Goal: Information Seeking & Learning: Compare options

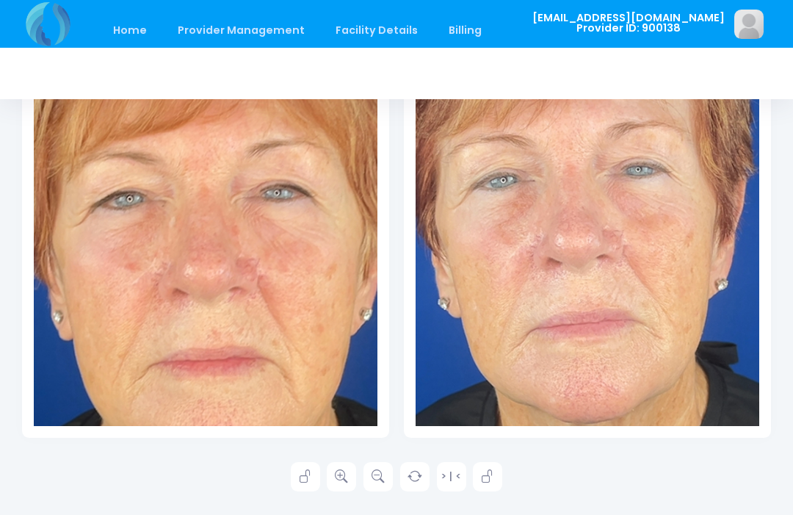
scroll to position [1112, 0]
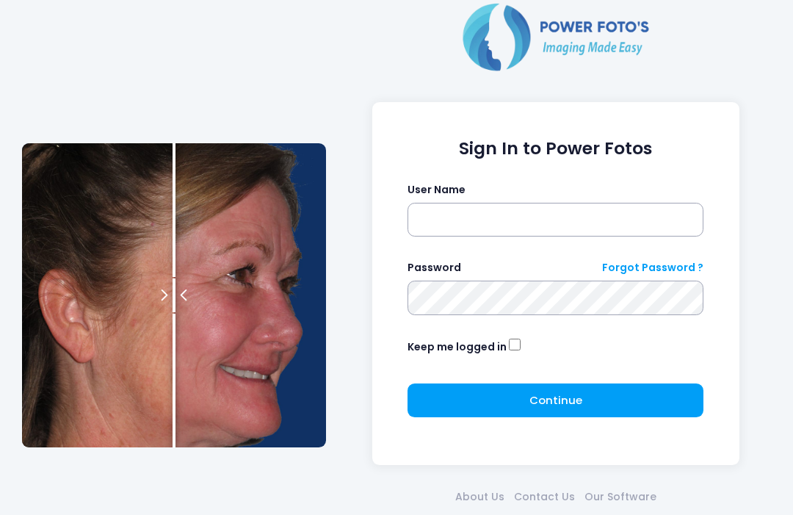
scroll to position [73, 0]
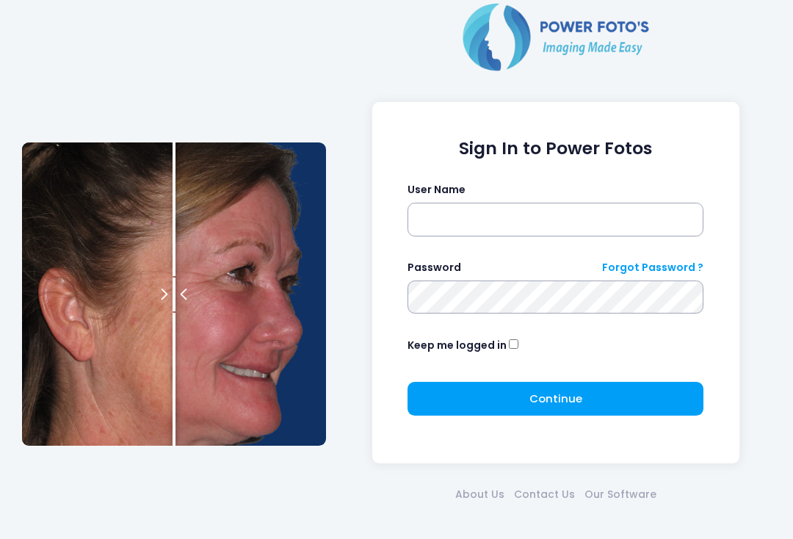
scroll to position [234, 236]
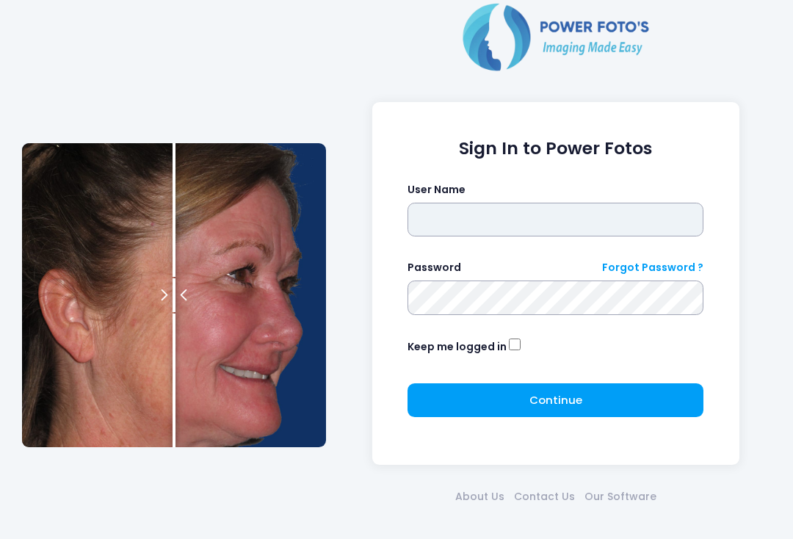
type input "**********"
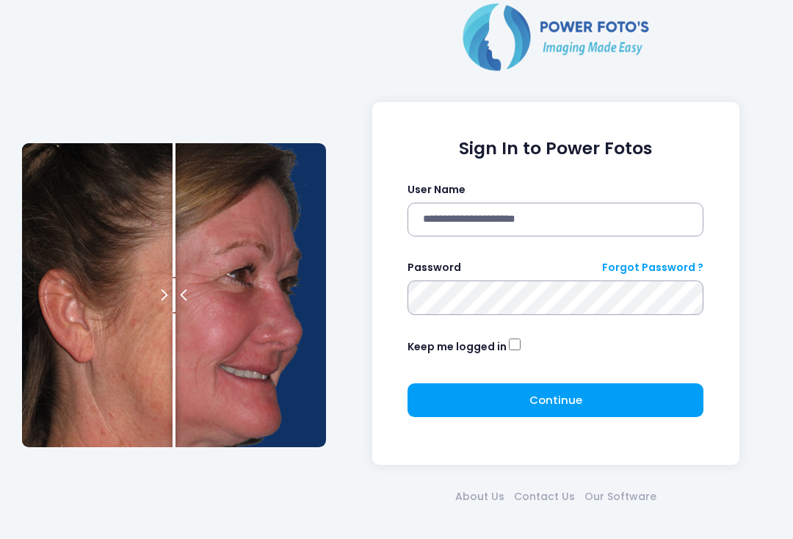
click button "submit" at bounding box center [0, 0] width 0 height 0
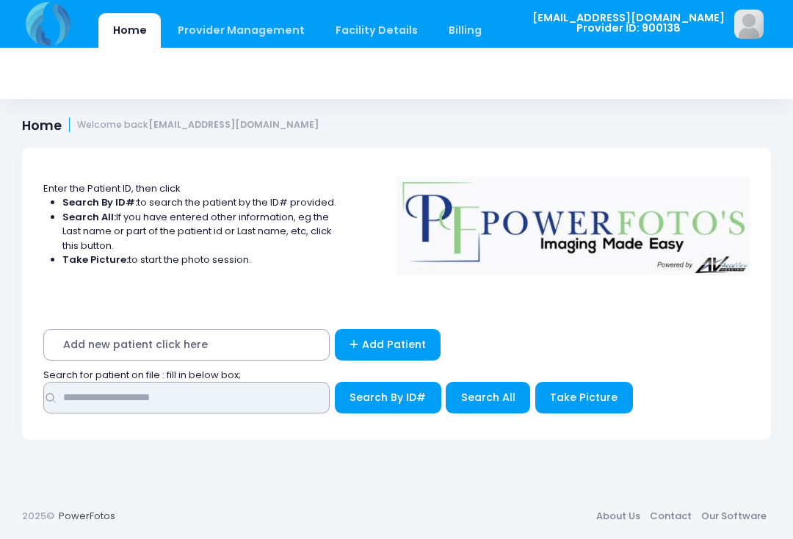
click at [230, 402] on input "text" at bounding box center [186, 398] width 286 height 32
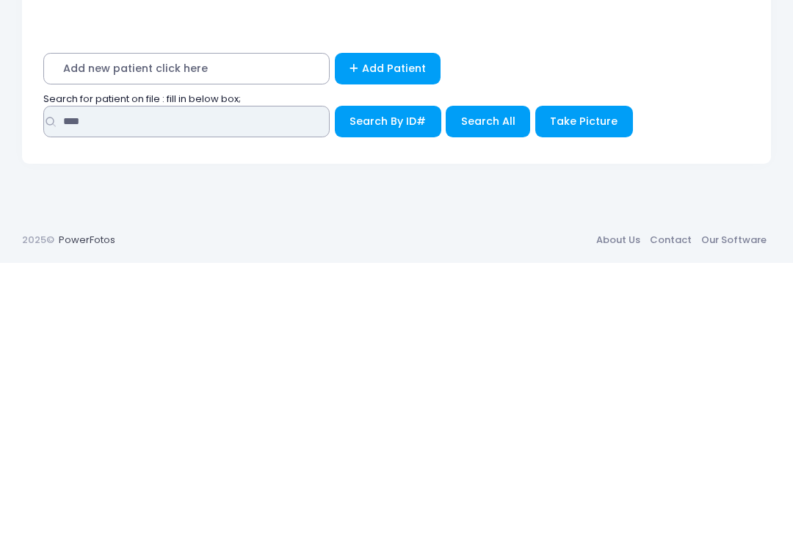
type input "****"
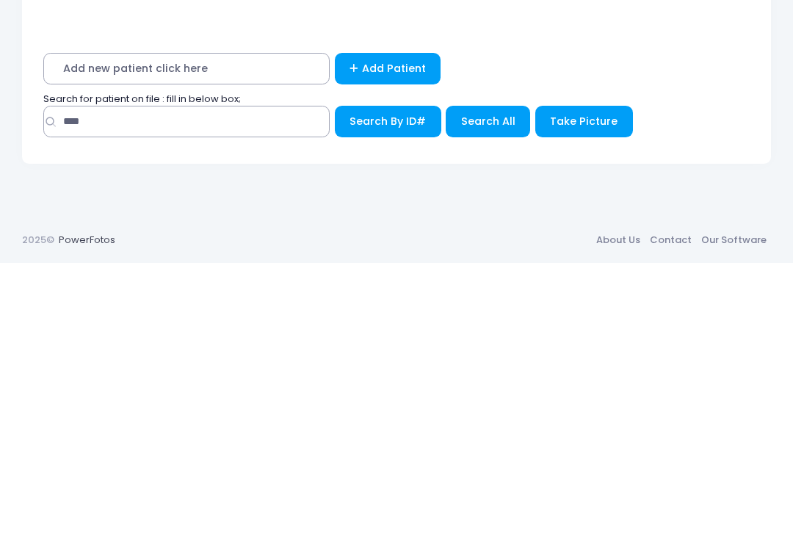
click at [498, 390] on span "Search All" at bounding box center [488, 397] width 54 height 15
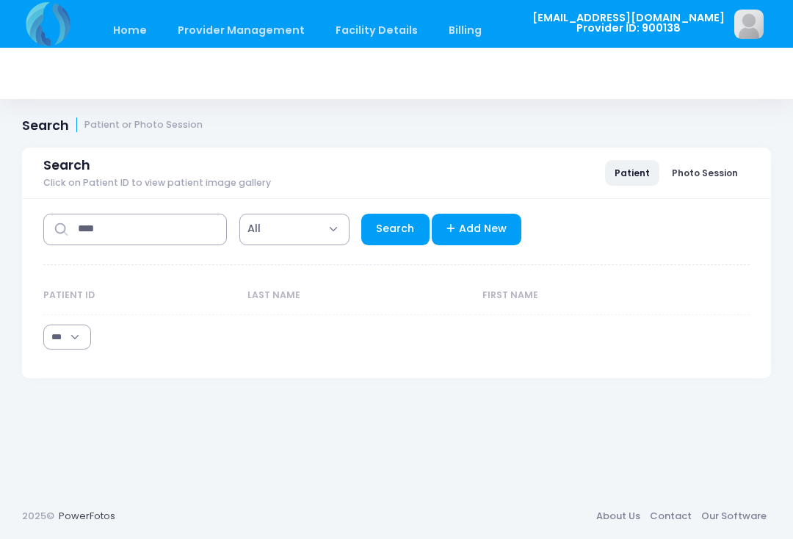
select select "***"
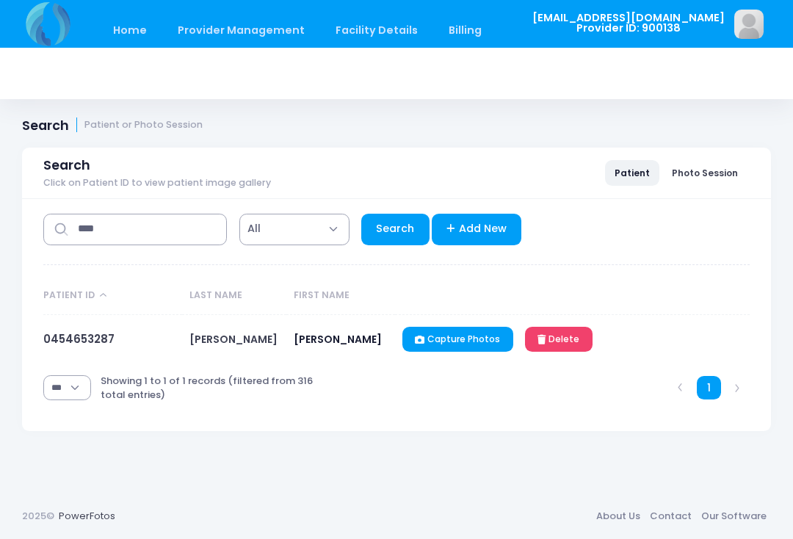
click at [467, 343] on link "Capture Photos" at bounding box center [457, 339] width 111 height 25
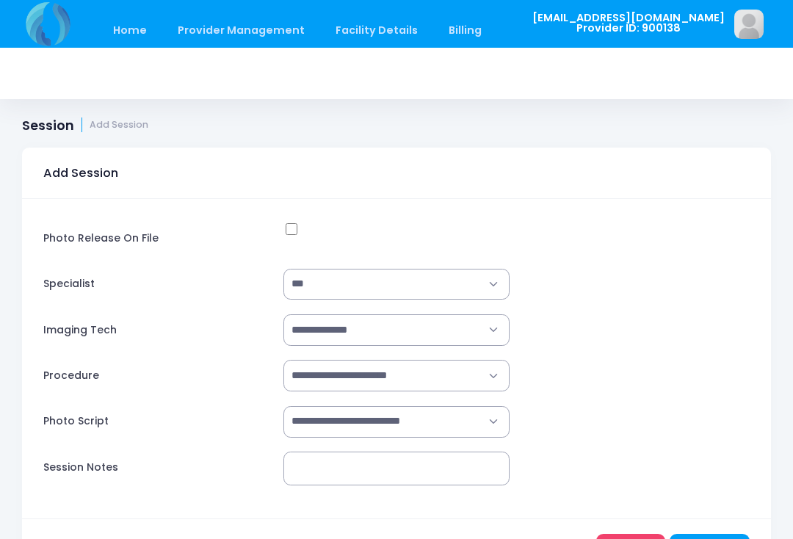
click at [486, 376] on select "**********" at bounding box center [395, 376] width 225 height 32
click at [461, 372] on select "**********" at bounding box center [395, 376] width 225 height 32
select select "**********"
click at [477, 433] on select "**********" at bounding box center [395, 422] width 225 height 32
select select "**********"
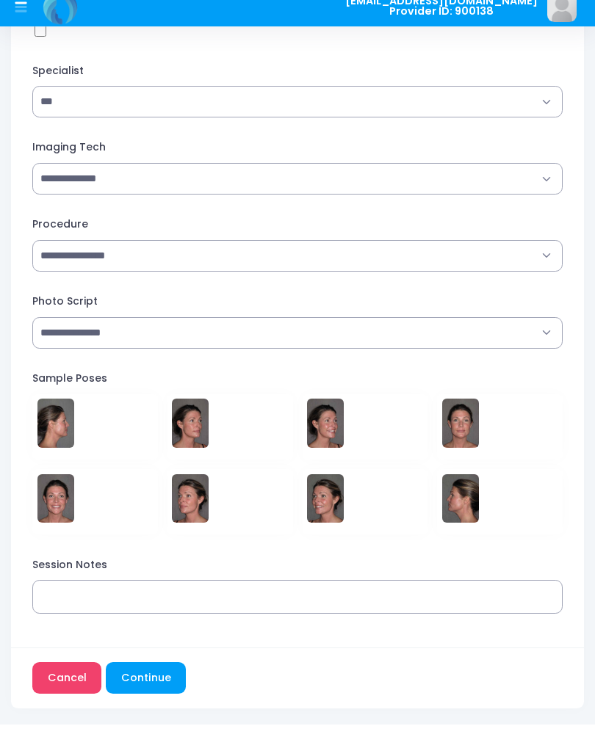
scroll to position [181, 0]
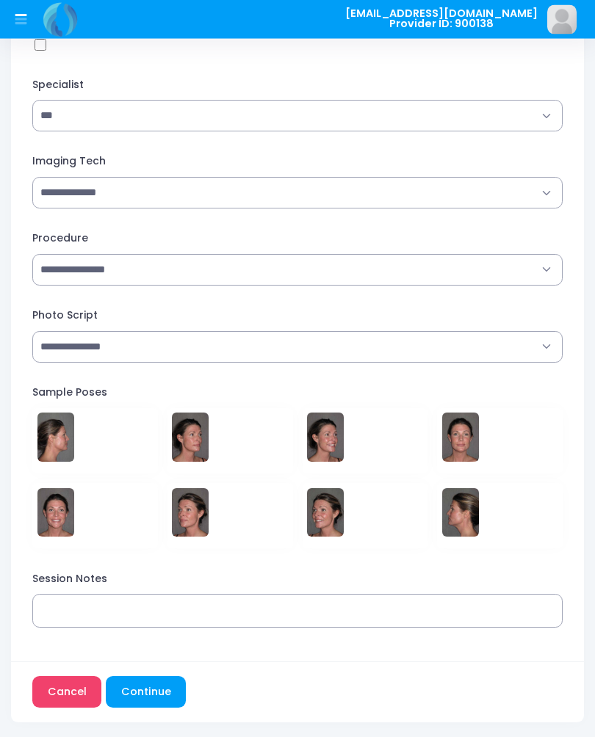
click at [156, 538] on button "Continue" at bounding box center [146, 693] width 80 height 32
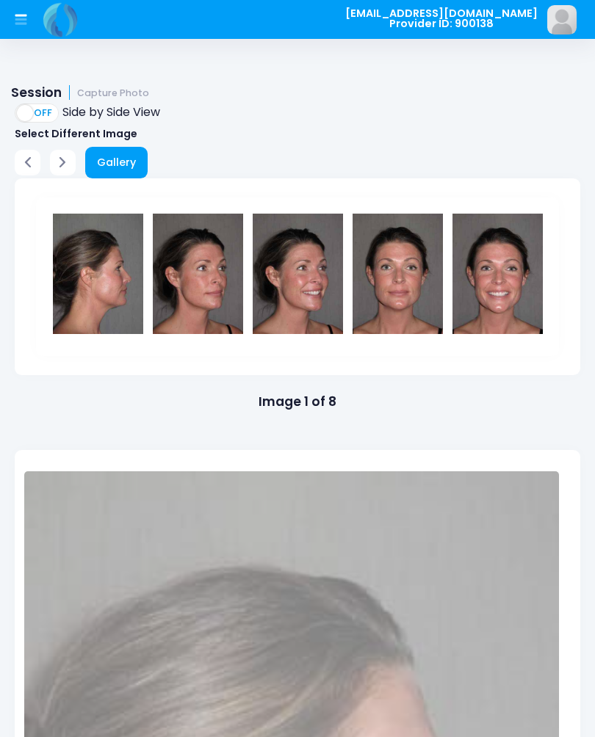
click at [121, 164] on link "Gallery" at bounding box center [116, 163] width 63 height 32
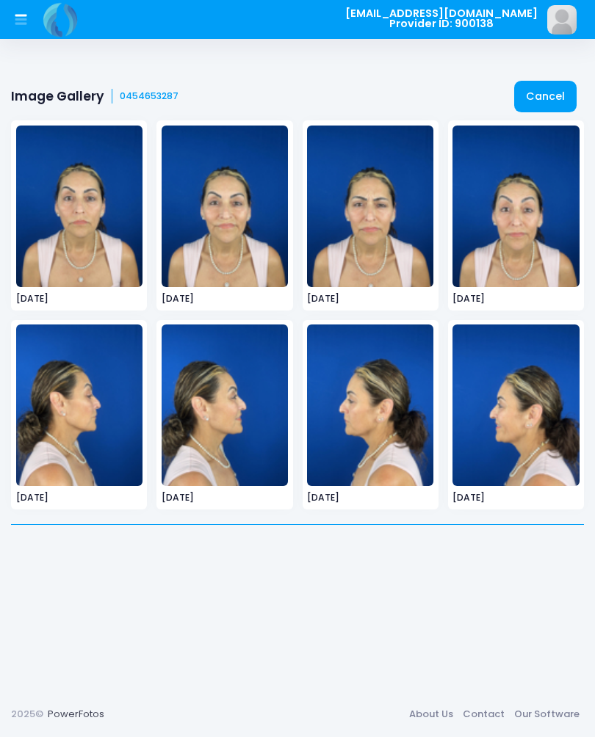
click at [77, 245] on img at bounding box center [79, 207] width 126 height 162
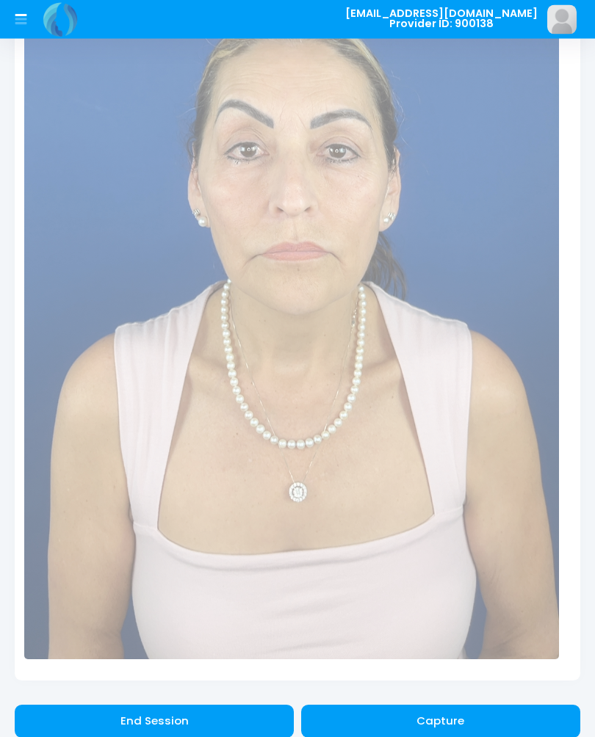
scroll to position [763, 0]
click at [474, 708] on button "Capture" at bounding box center [440, 721] width 279 height 34
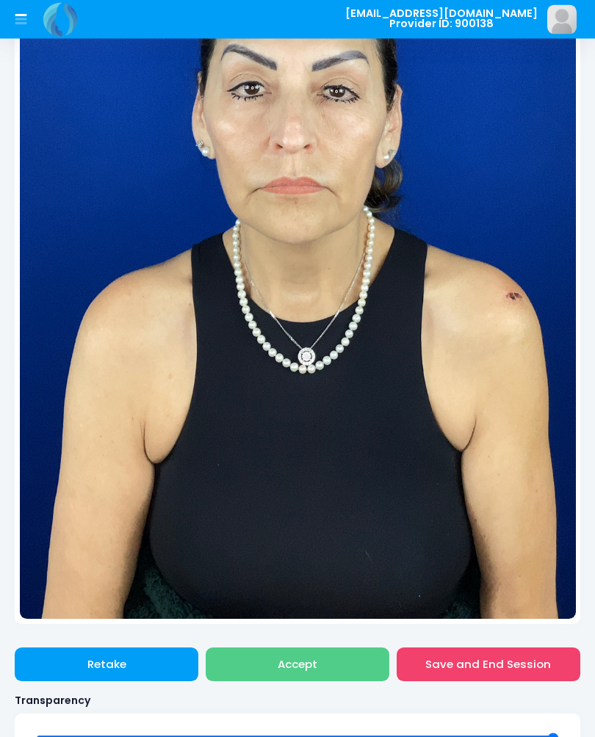
click at [339, 660] on button "Accept" at bounding box center [298, 665] width 184 height 34
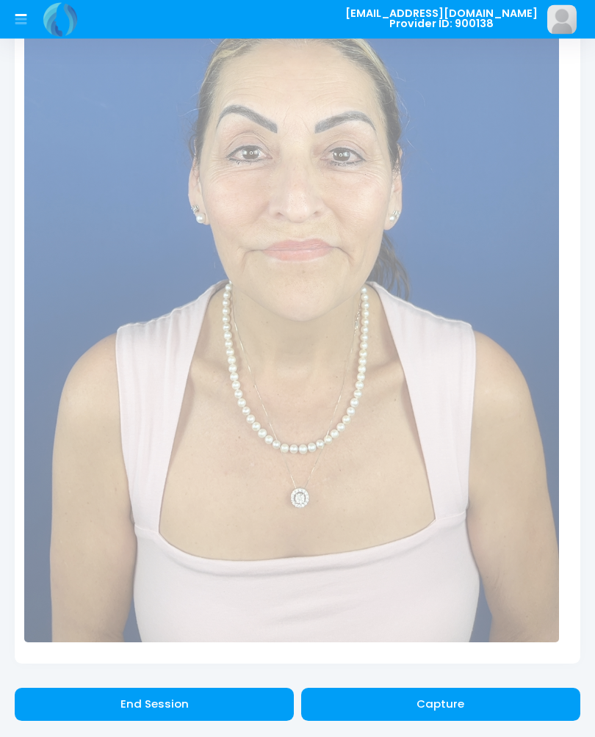
scroll to position [785, 0]
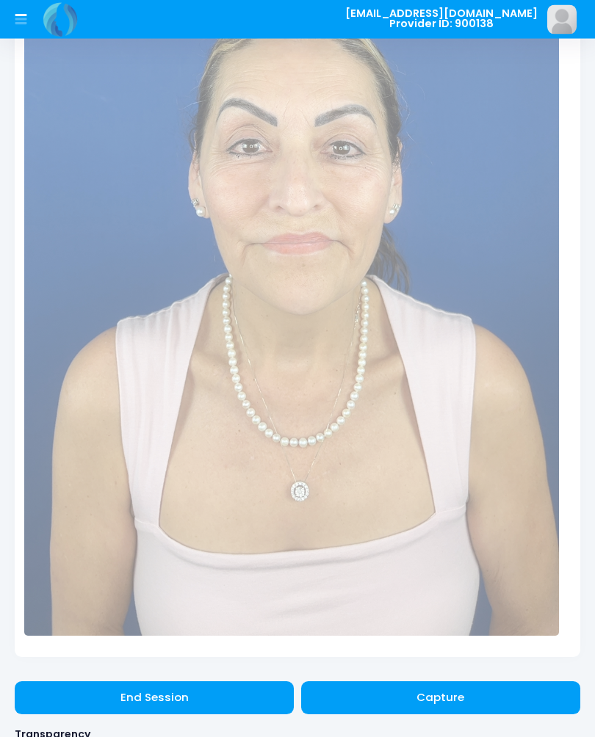
click at [463, 684] on button "Capture" at bounding box center [440, 699] width 279 height 34
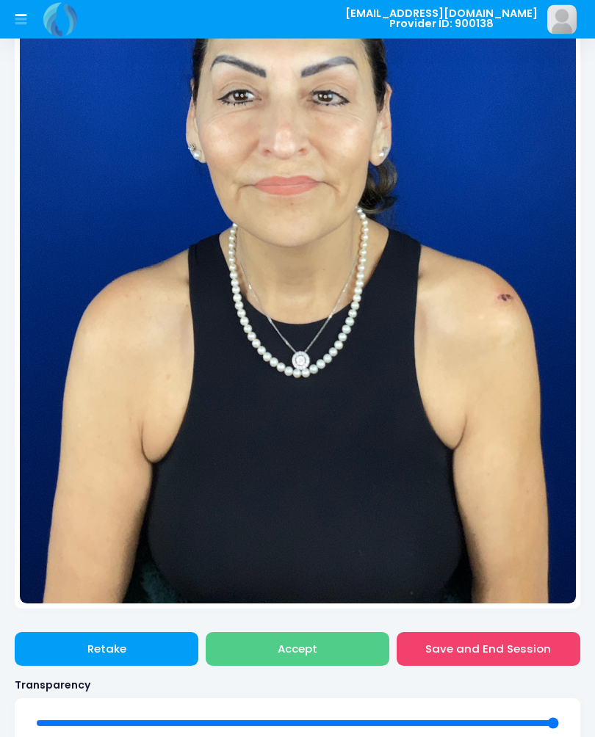
scroll to position [841, 0]
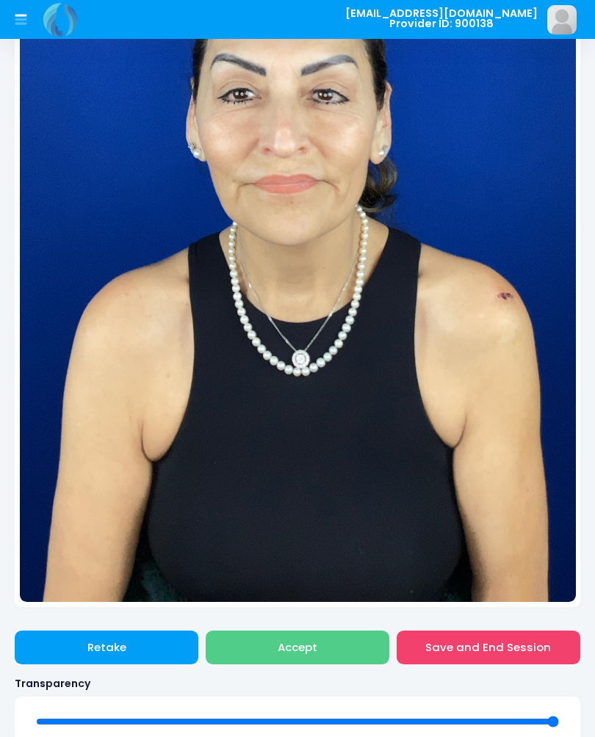
click at [344, 636] on button "Accept" at bounding box center [298, 648] width 184 height 34
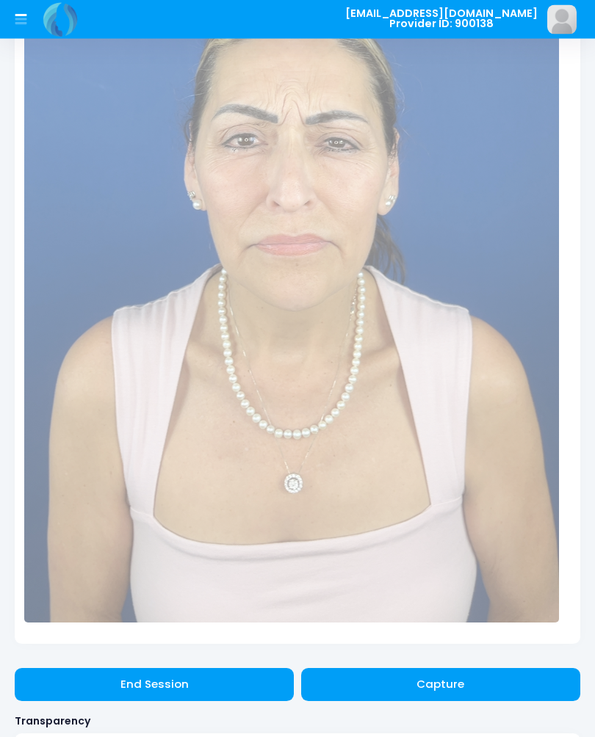
scroll to position [799, 0]
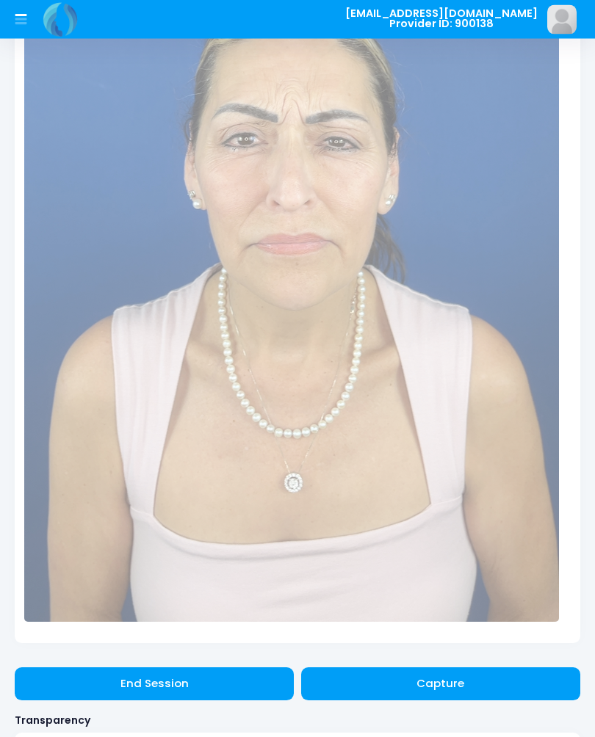
click at [492, 677] on button "Capture" at bounding box center [440, 685] width 279 height 34
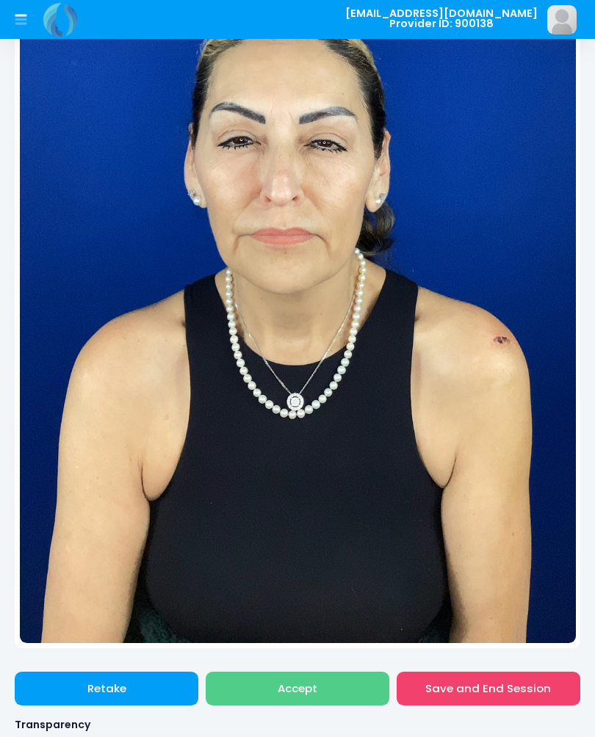
scroll to position [0, 0]
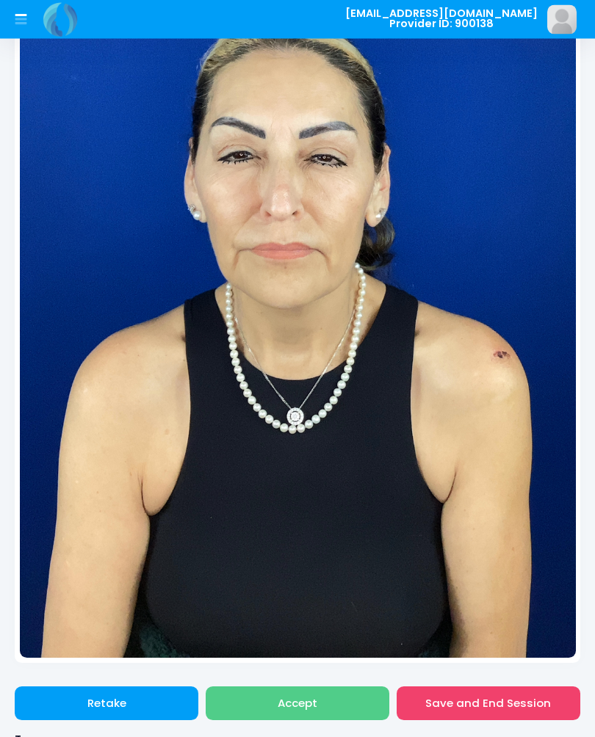
click at [333, 692] on button "Accept" at bounding box center [298, 704] width 184 height 34
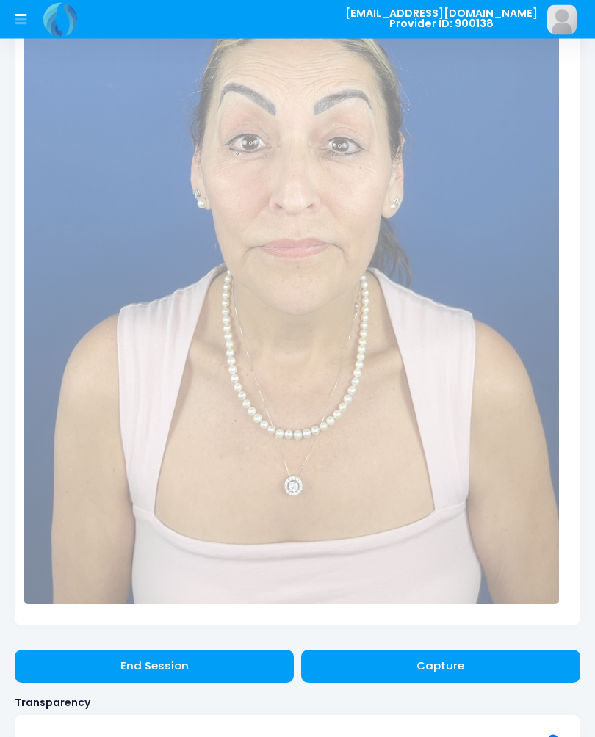
scroll to position [826, 0]
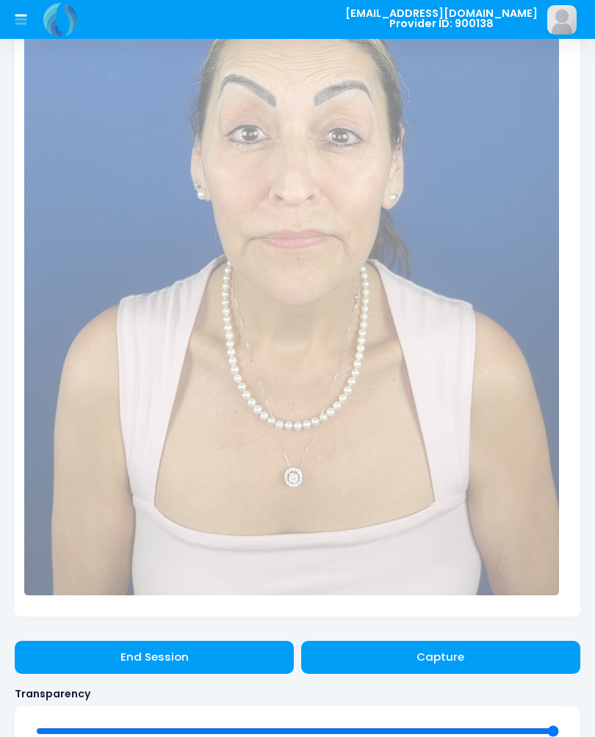
click at [484, 659] on button "Capture" at bounding box center [440, 658] width 279 height 34
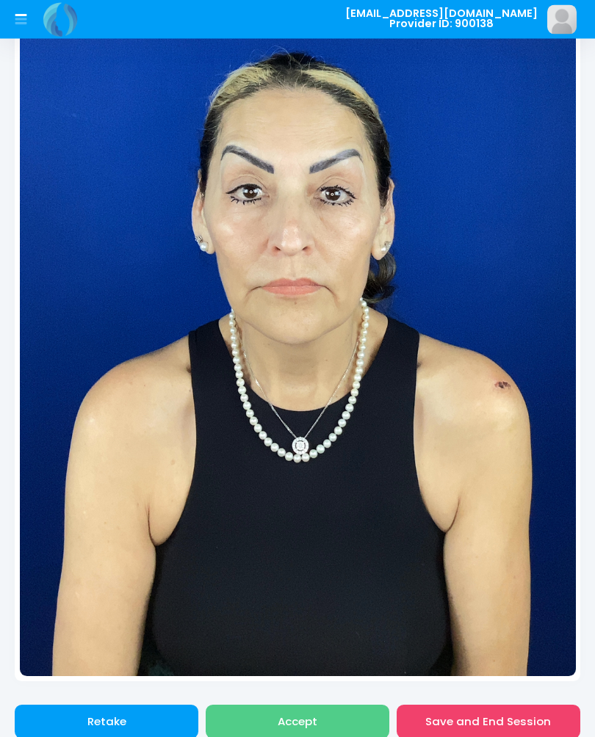
scroll to position [768, 0]
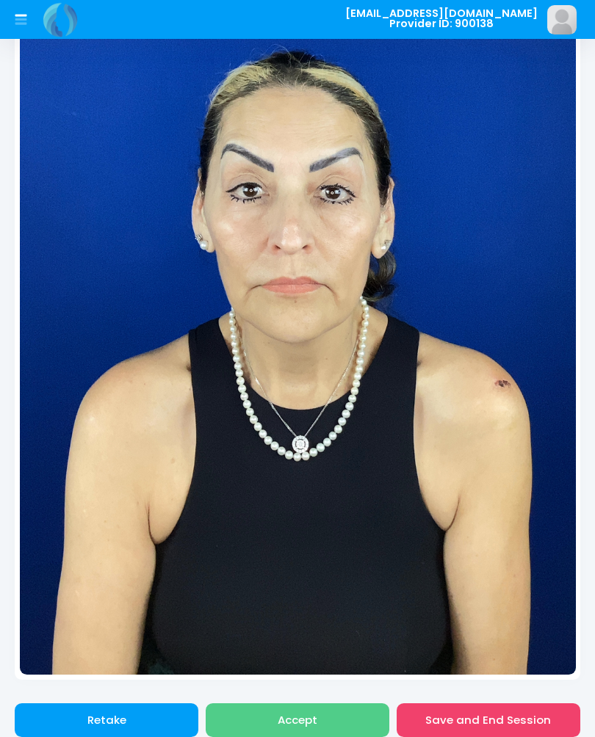
click at [339, 713] on button "Accept" at bounding box center [298, 721] width 184 height 34
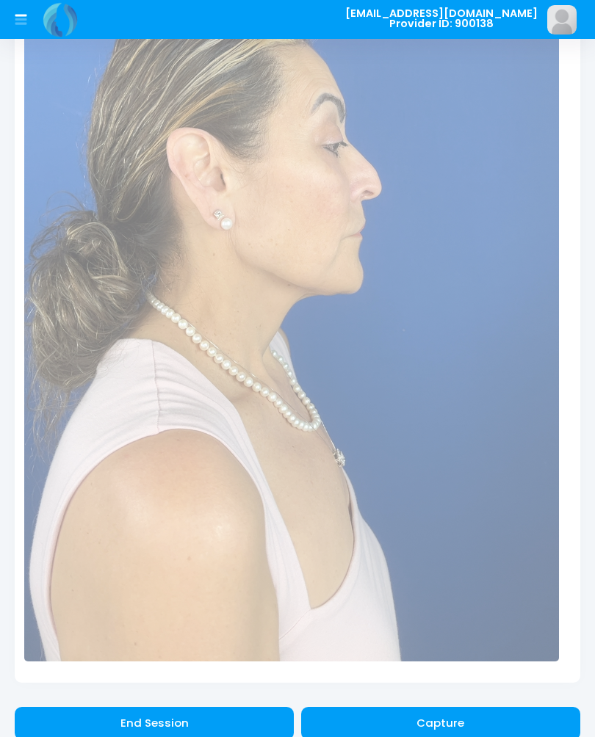
scroll to position [763, 0]
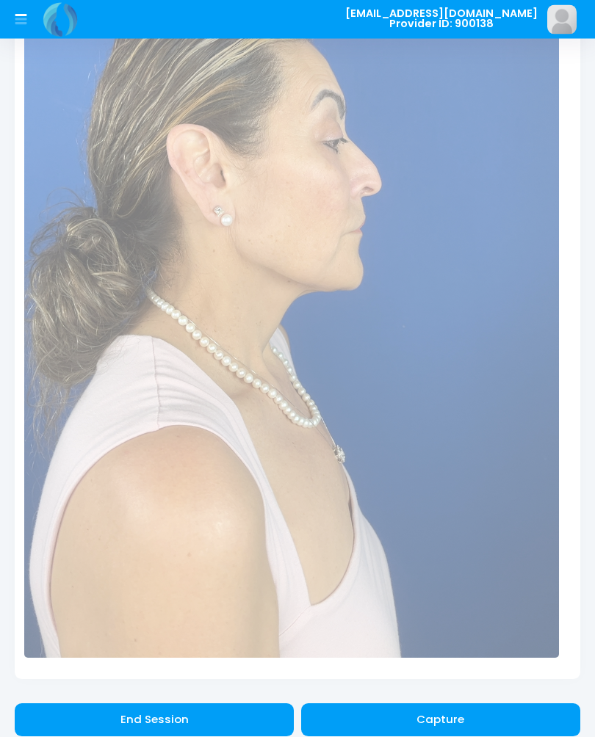
click at [440, 696] on div "End Session Capture Accept Save and End Session Transparency" at bounding box center [297, 264] width 565 height 1227
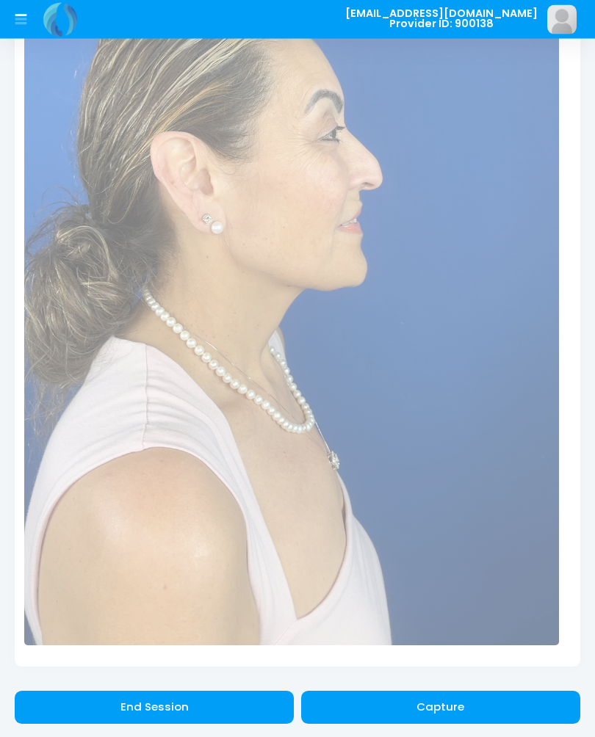
scroll to position [776, 0]
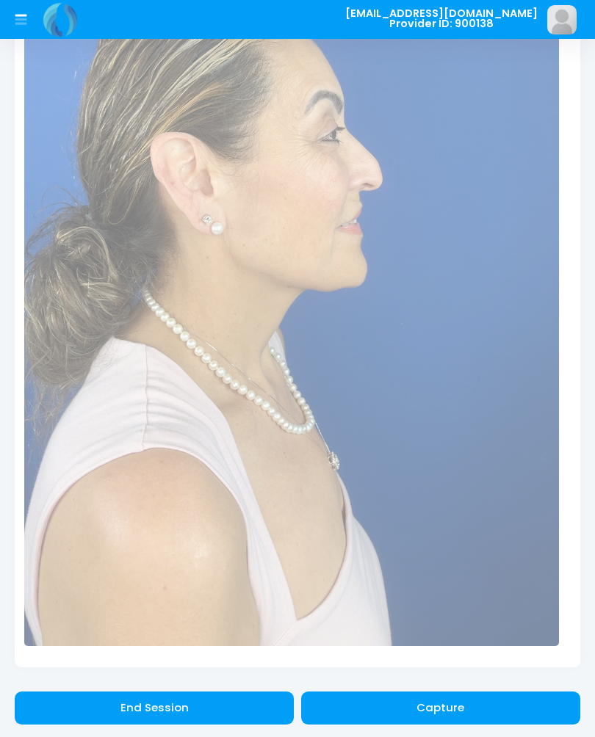
click at [435, 696] on button "Capture" at bounding box center [440, 709] width 279 height 34
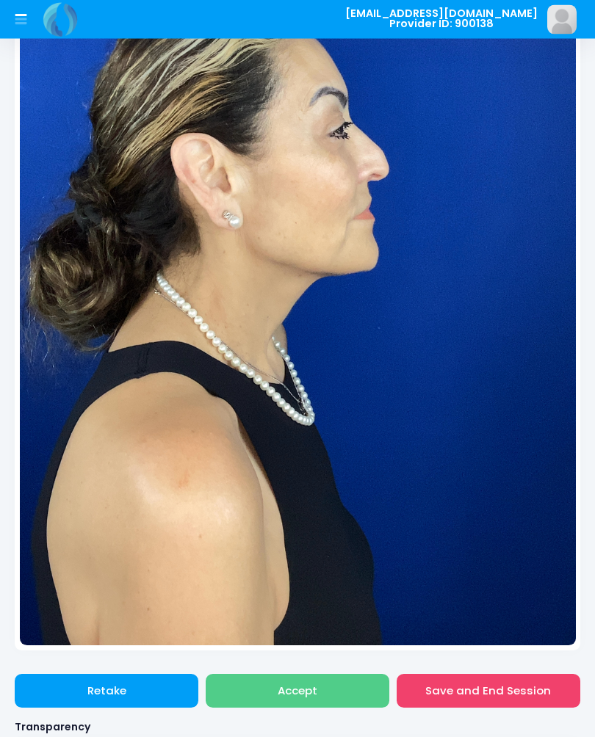
scroll to position [798, 0]
click at [330, 682] on button "Accept" at bounding box center [298, 691] width 184 height 34
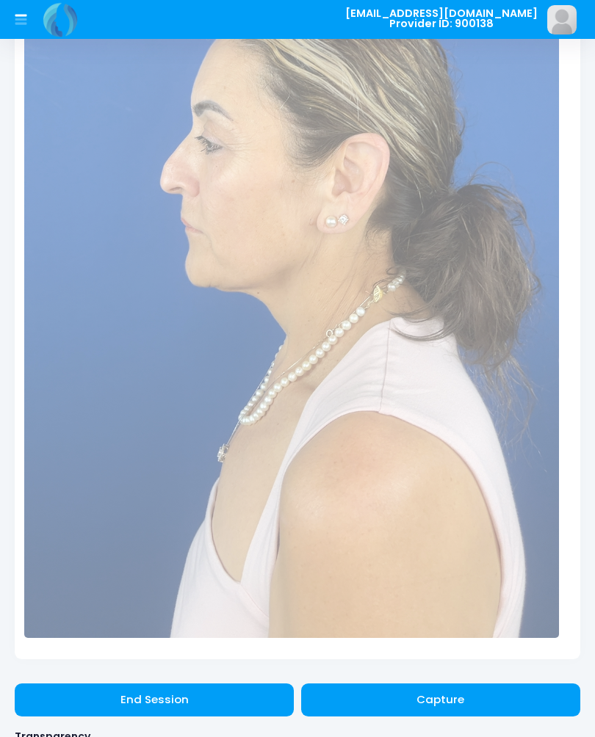
scroll to position [779, 0]
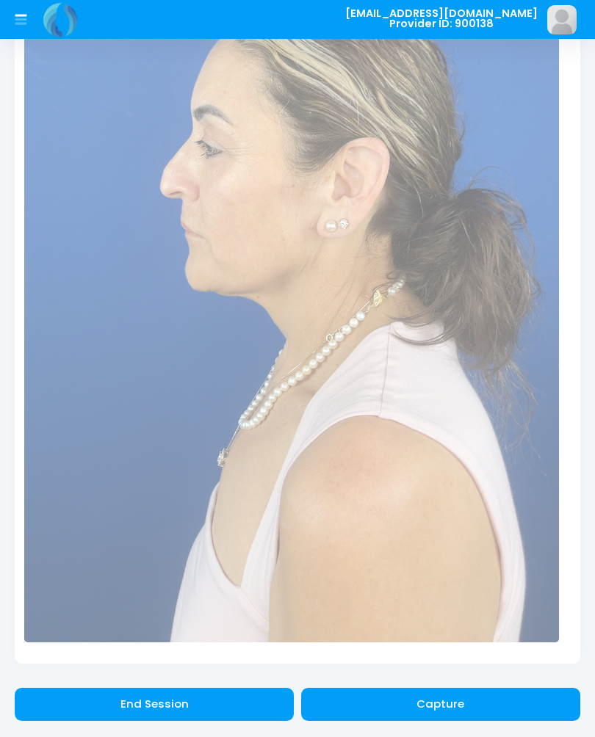
click at [469, 690] on button "Capture" at bounding box center [440, 705] width 279 height 34
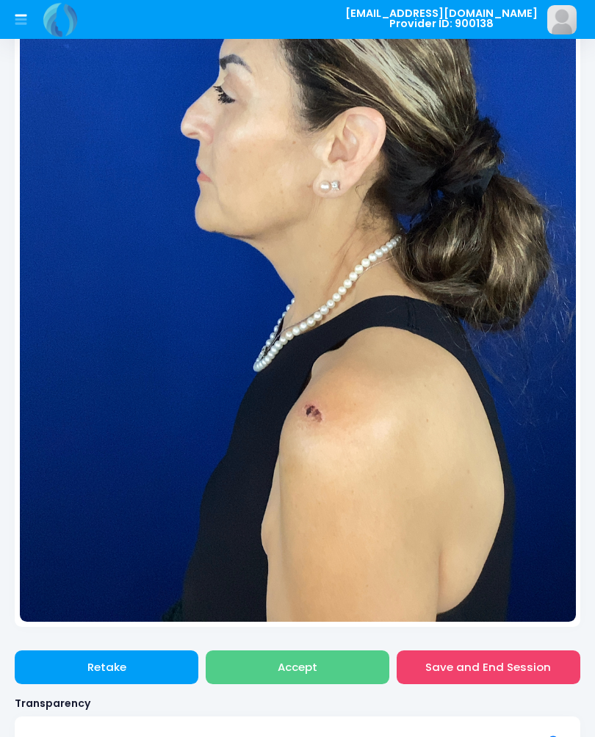
scroll to position [881, 0]
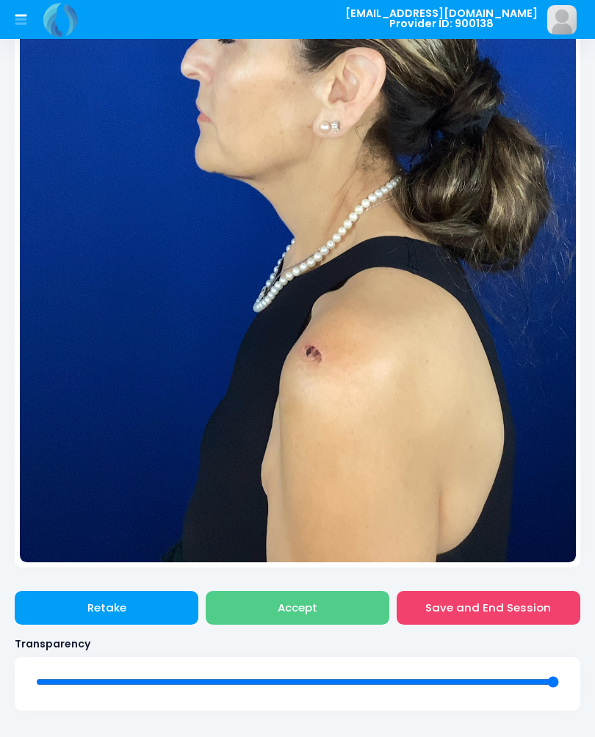
click at [157, 597] on button "Retake" at bounding box center [107, 608] width 184 height 34
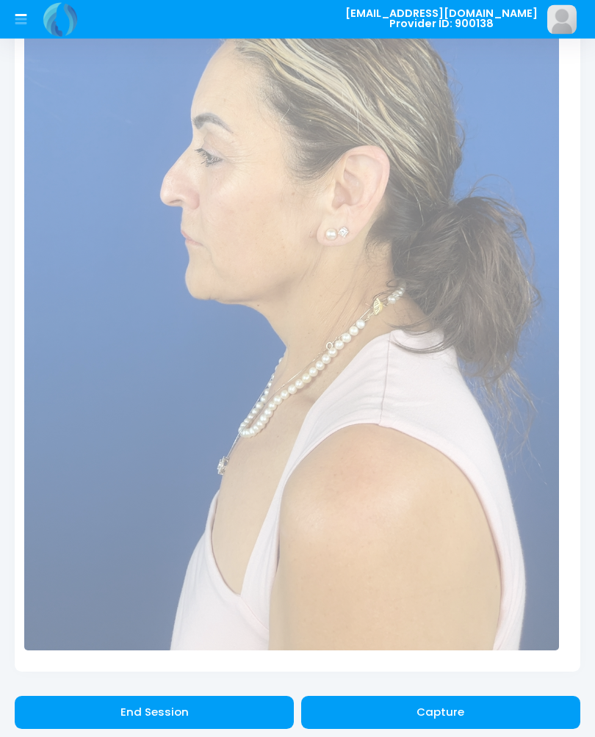
scroll to position [768, 0]
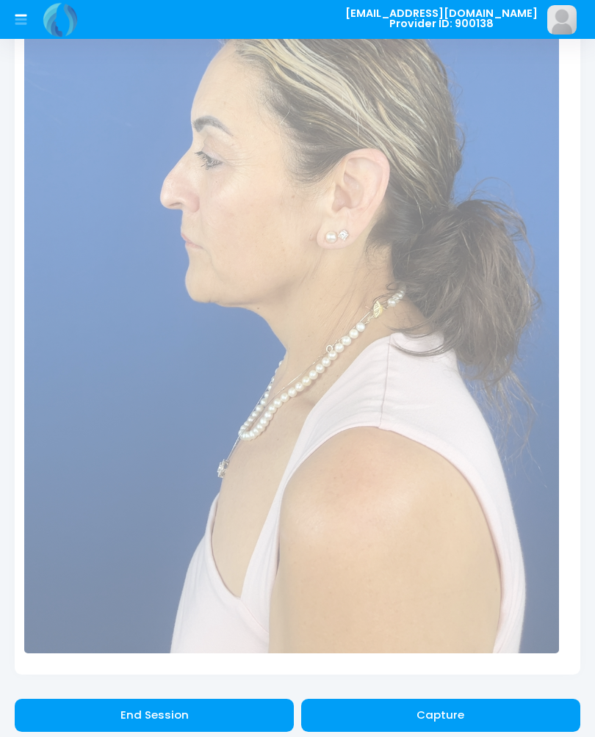
click at [471, 705] on button "Capture" at bounding box center [440, 716] width 279 height 34
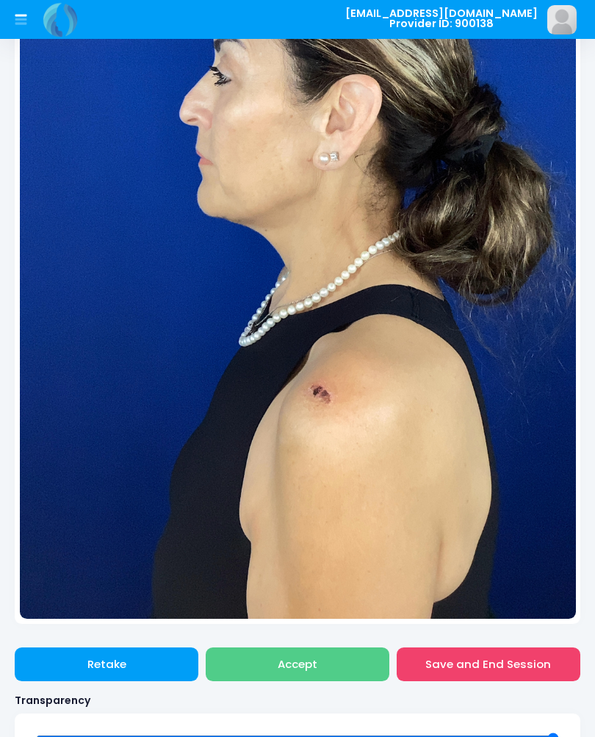
scroll to position [825, 0]
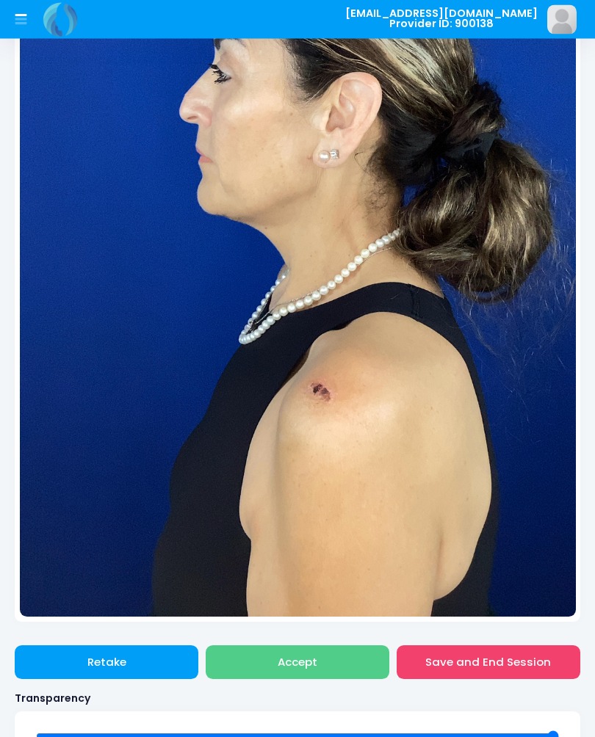
click at [336, 653] on button "Accept" at bounding box center [298, 663] width 184 height 34
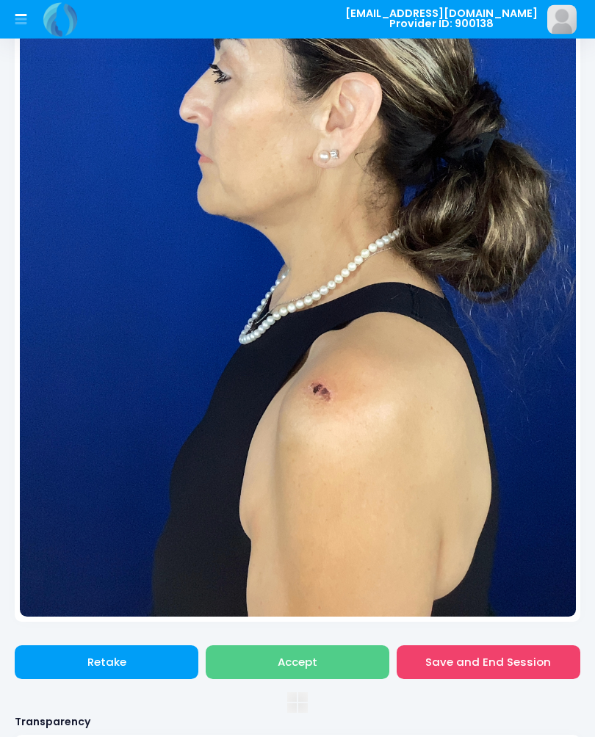
scroll to position [826, 0]
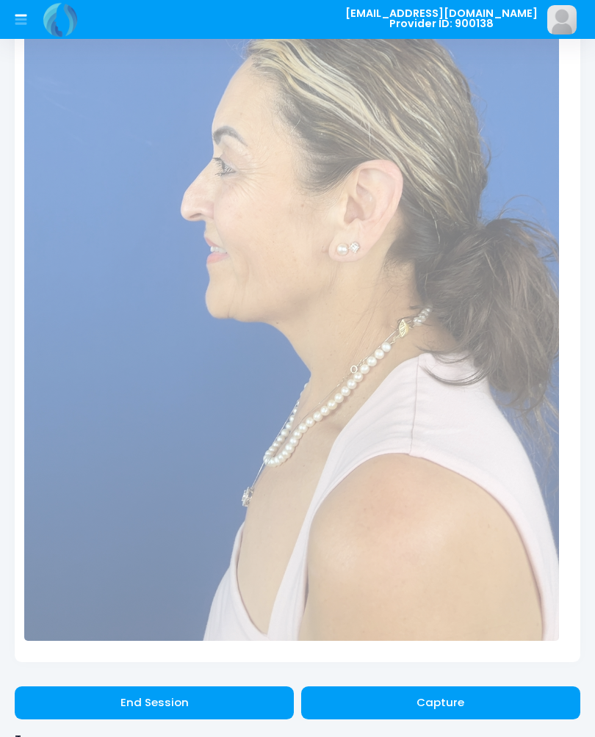
scroll to position [781, 0]
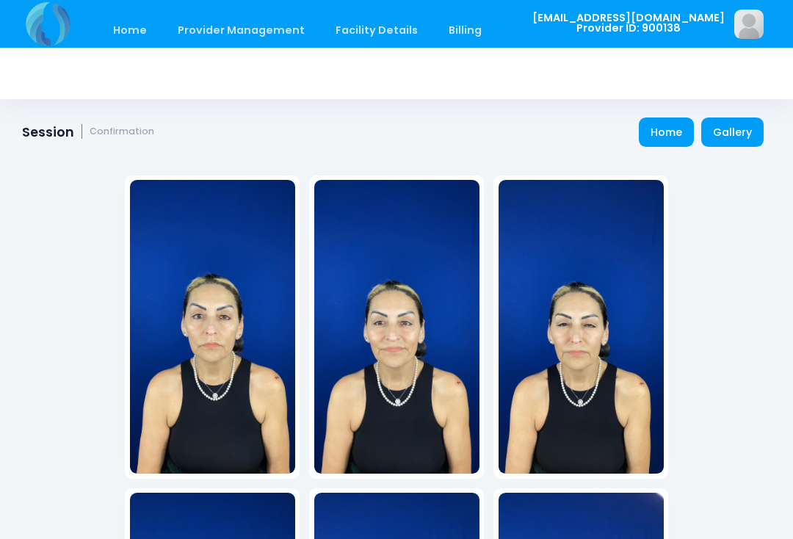
click at [594, 135] on link "Gallery" at bounding box center [732, 132] width 63 height 29
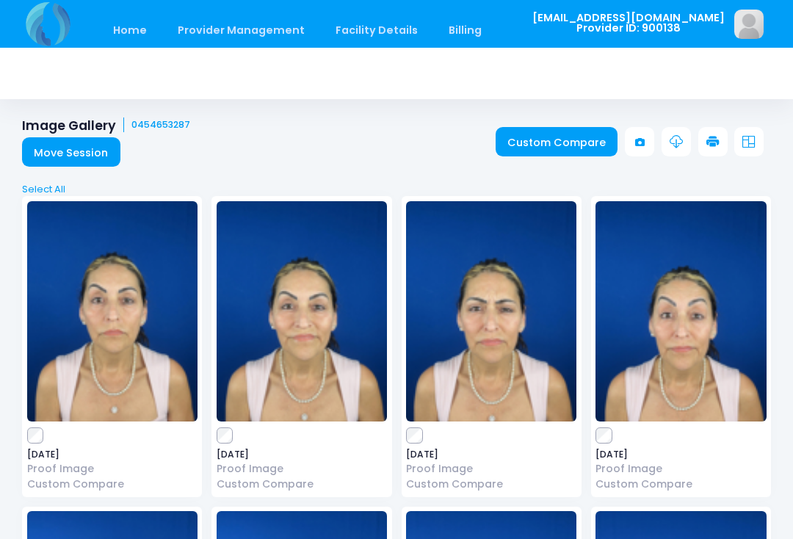
click at [568, 148] on link "Custom Compare" at bounding box center [557, 141] width 123 height 29
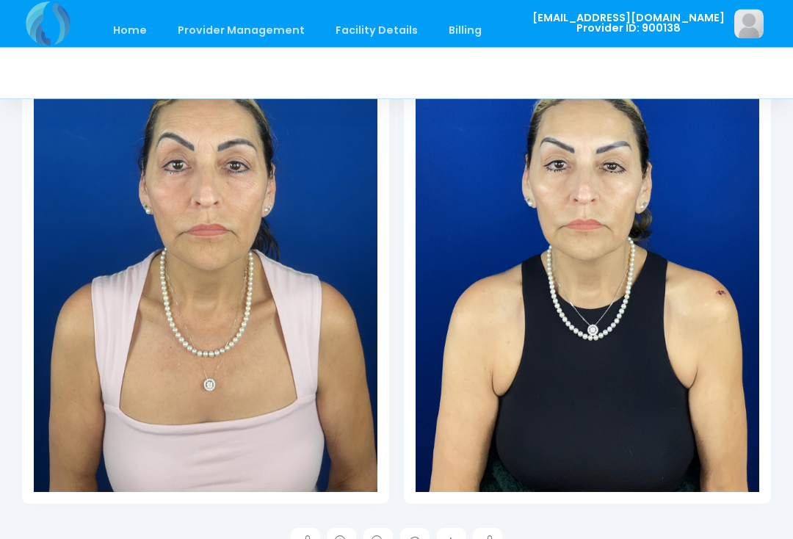
scroll to position [398, 0]
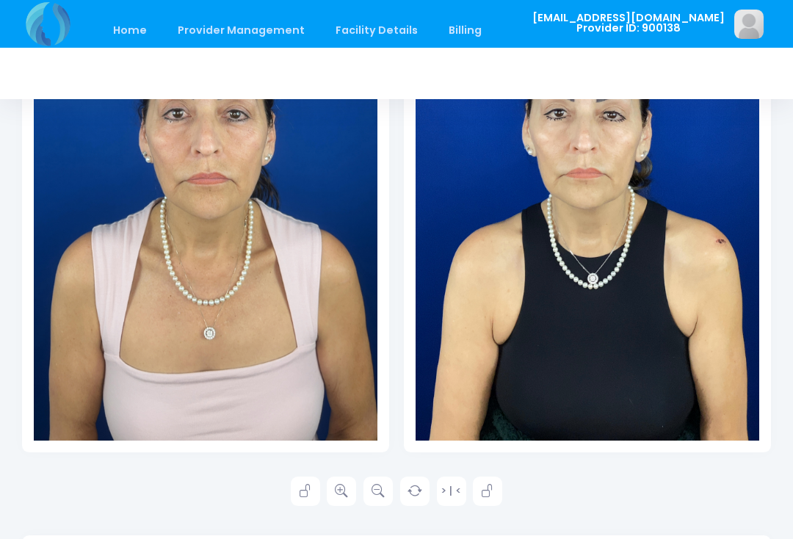
click at [344, 496] on icon at bounding box center [341, 491] width 13 height 13
click at [344, 493] on icon at bounding box center [341, 491] width 13 height 13
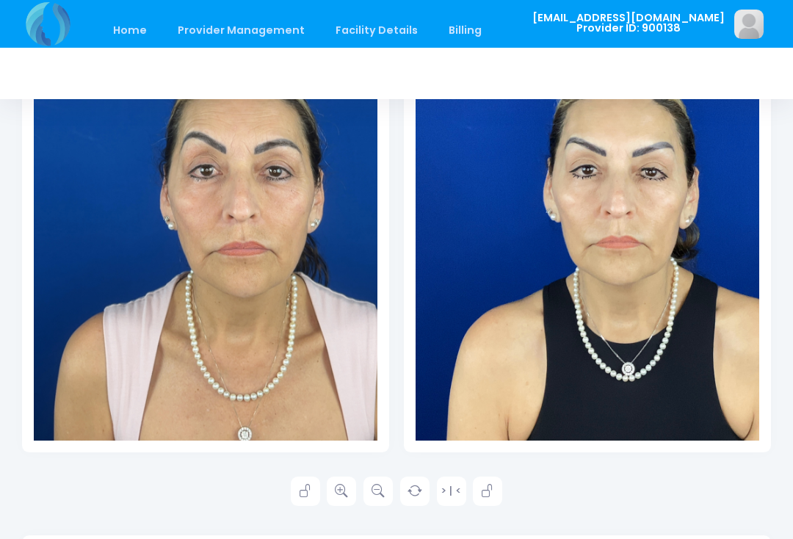
click at [347, 492] on icon at bounding box center [341, 491] width 13 height 13
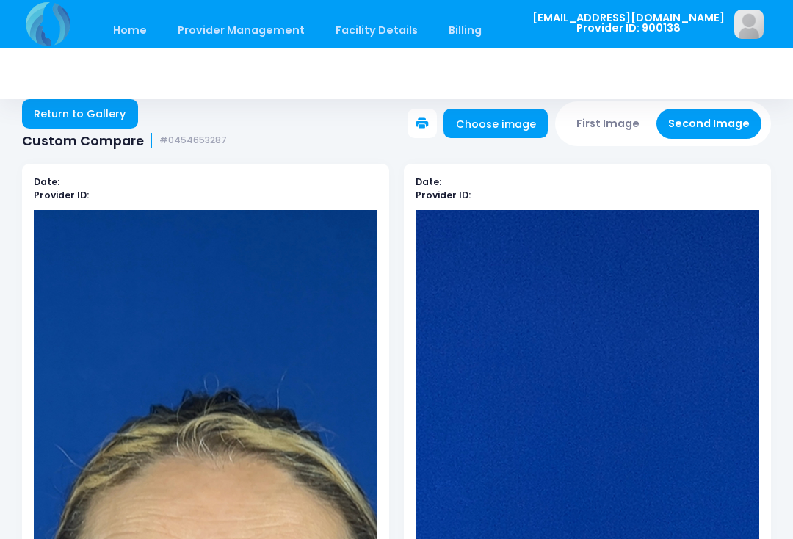
scroll to position [0, 0]
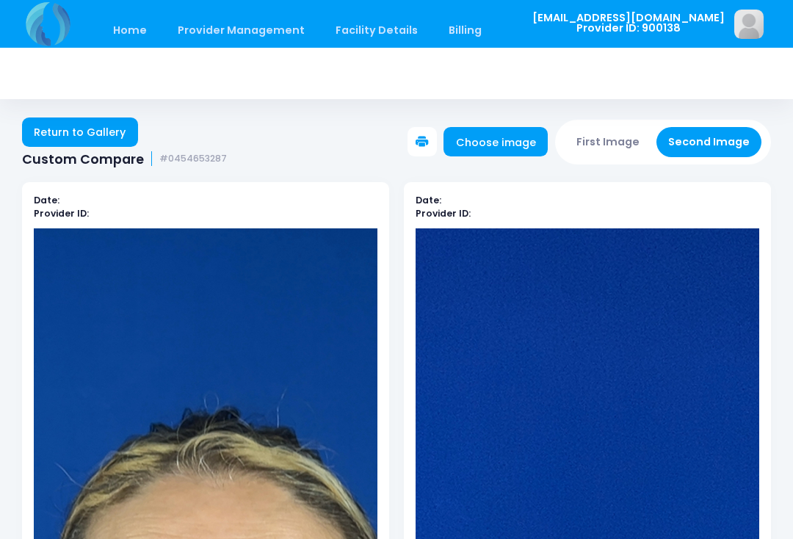
click at [623, 134] on button "First Image" at bounding box center [608, 142] width 87 height 30
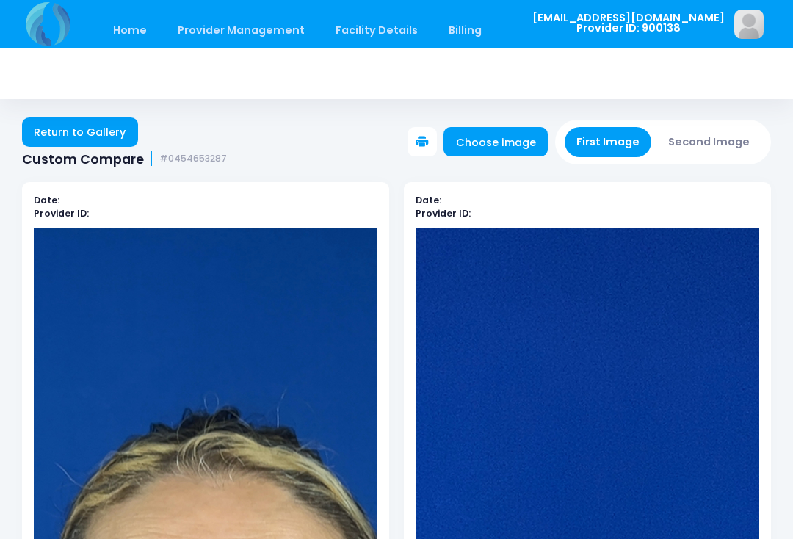
click at [515, 137] on link "Choose image" at bounding box center [496, 141] width 104 height 29
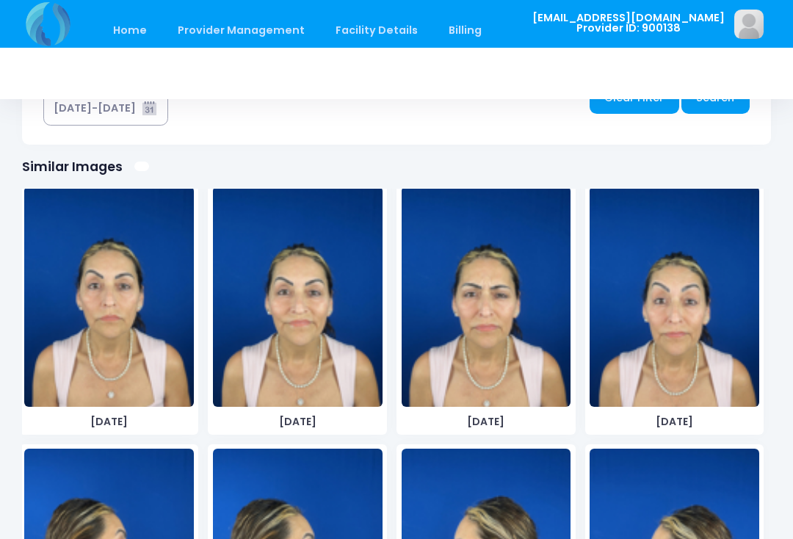
scroll to position [28, 0]
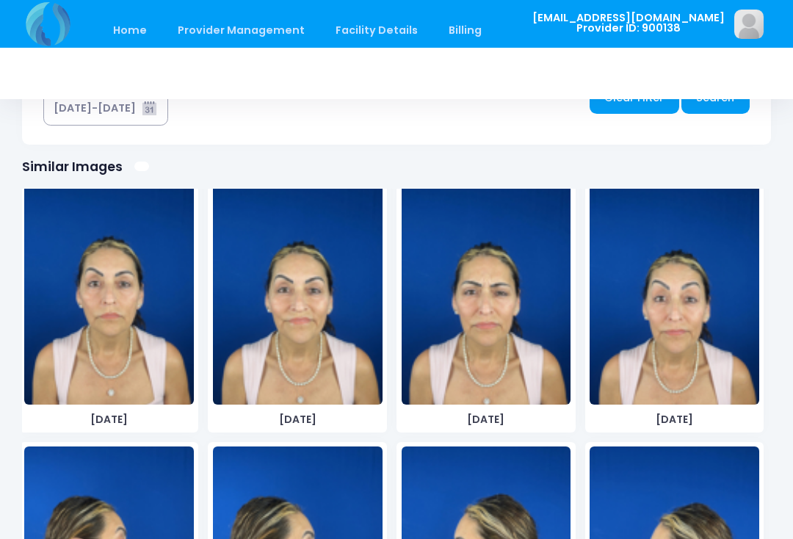
click at [319, 329] on img at bounding box center [298, 294] width 170 height 220
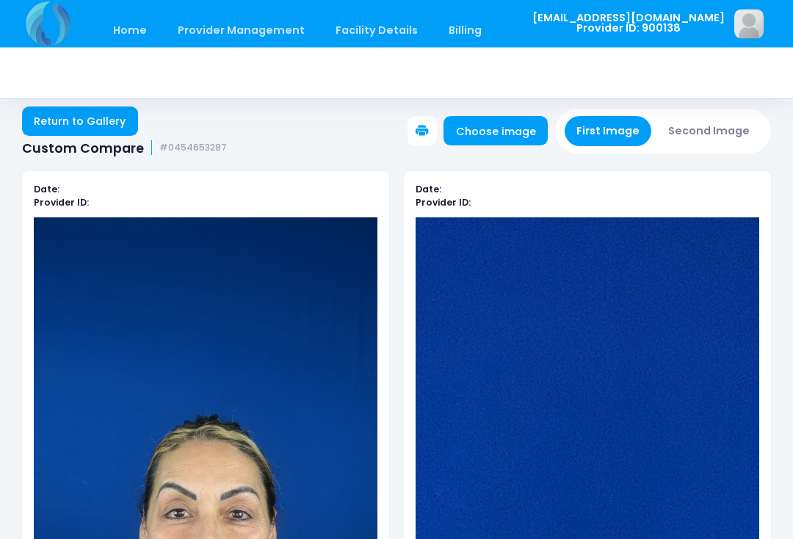
scroll to position [5, 0]
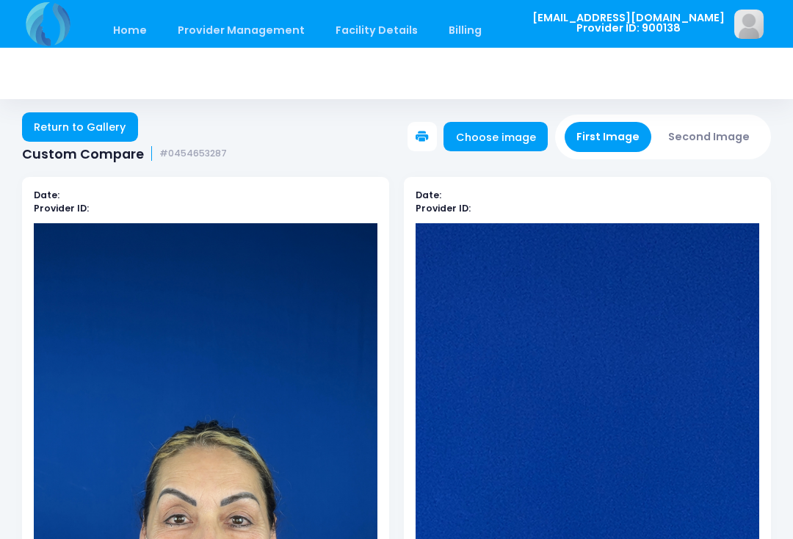
click at [720, 140] on button "Second Image" at bounding box center [710, 137] width 106 height 30
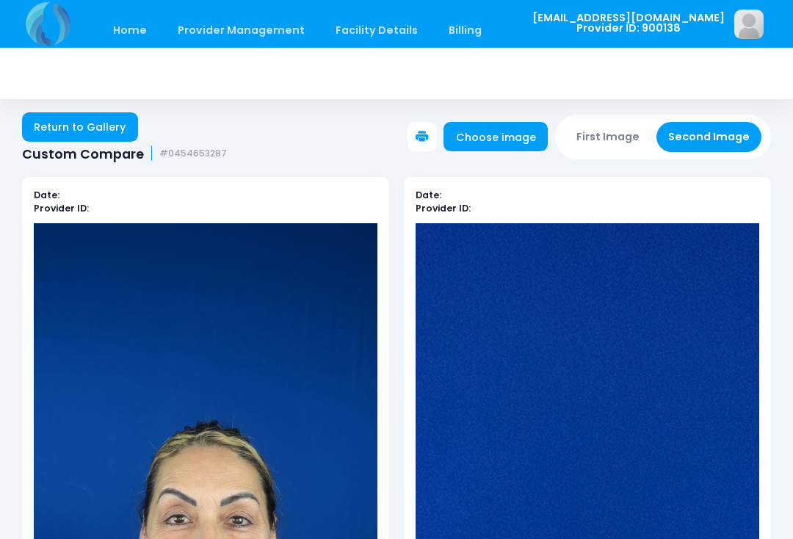
click at [496, 134] on link "Choose image" at bounding box center [496, 136] width 104 height 29
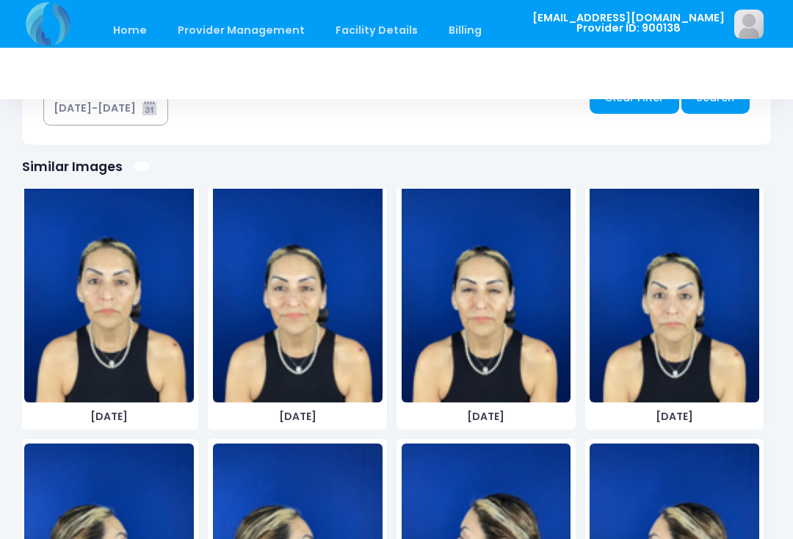
scroll to position [563, 0]
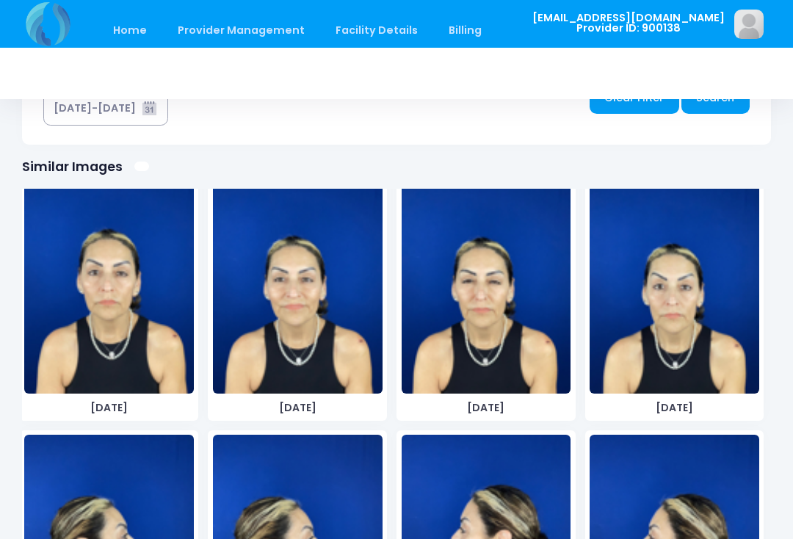
click at [323, 333] on img at bounding box center [298, 283] width 170 height 220
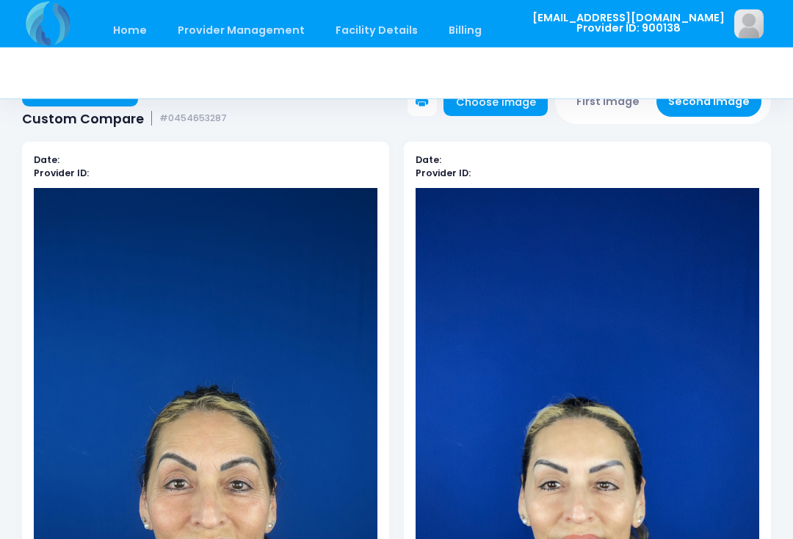
scroll to position [0, 0]
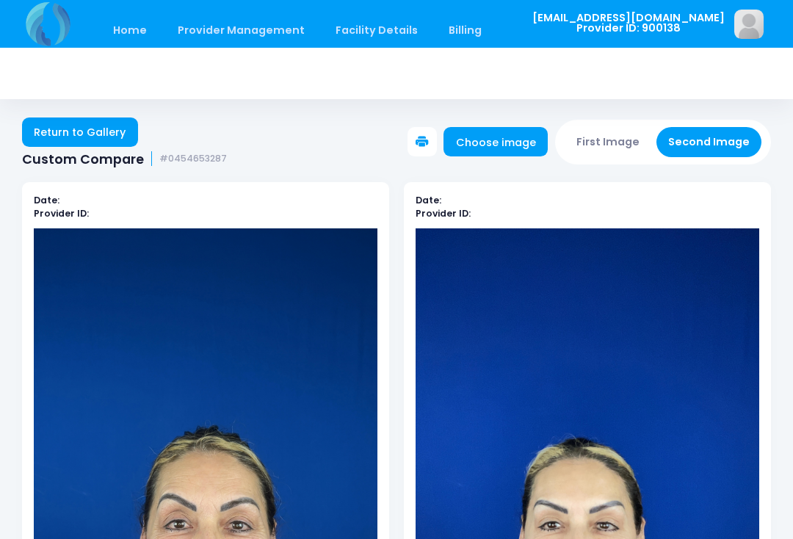
click at [619, 134] on button "First Image" at bounding box center [608, 142] width 87 height 30
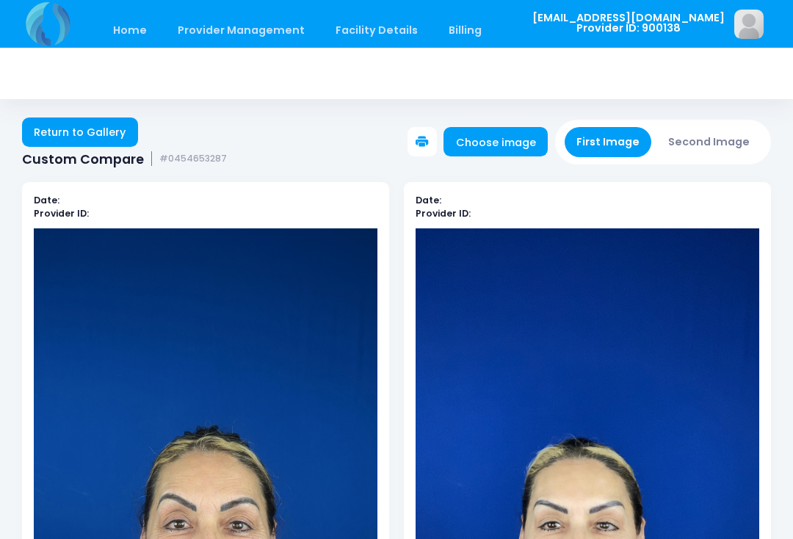
click at [505, 141] on link "Choose image" at bounding box center [496, 141] width 104 height 29
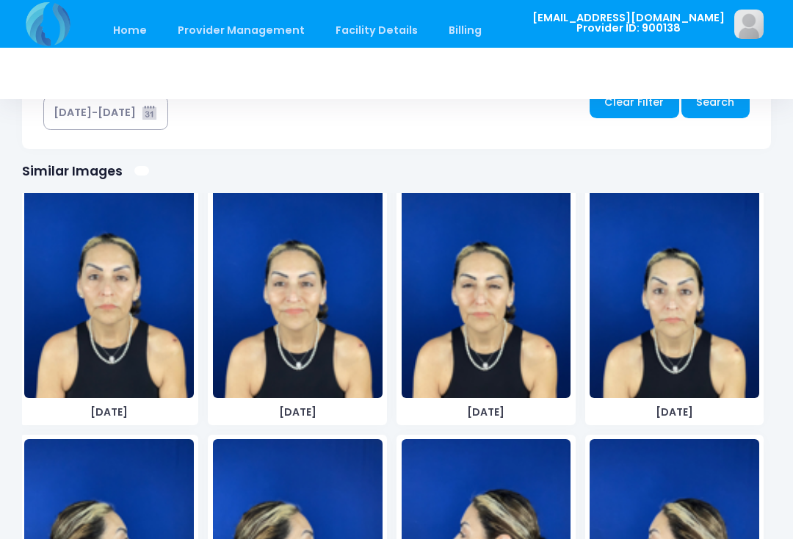
scroll to position [881, 0]
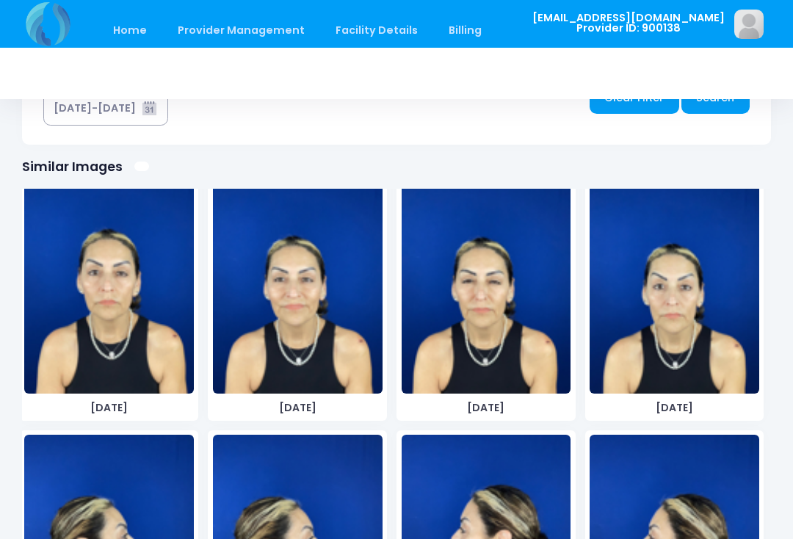
click at [489, 311] on img at bounding box center [487, 283] width 170 height 220
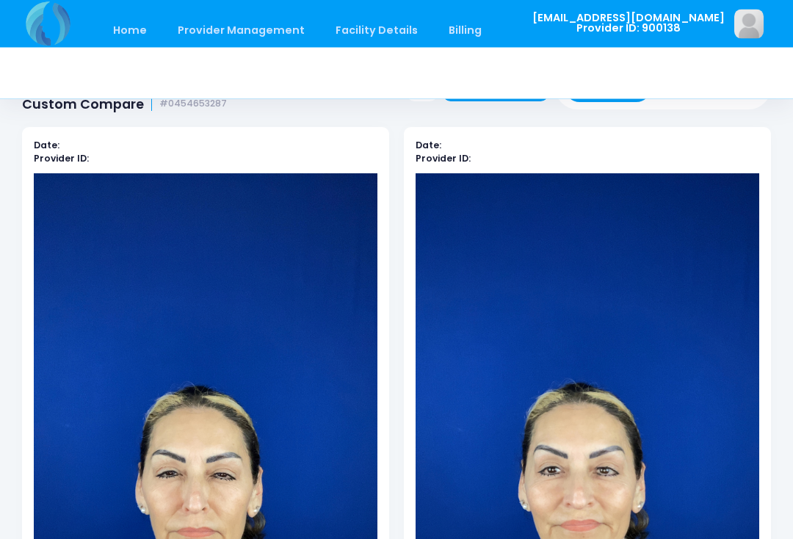
scroll to position [0, 0]
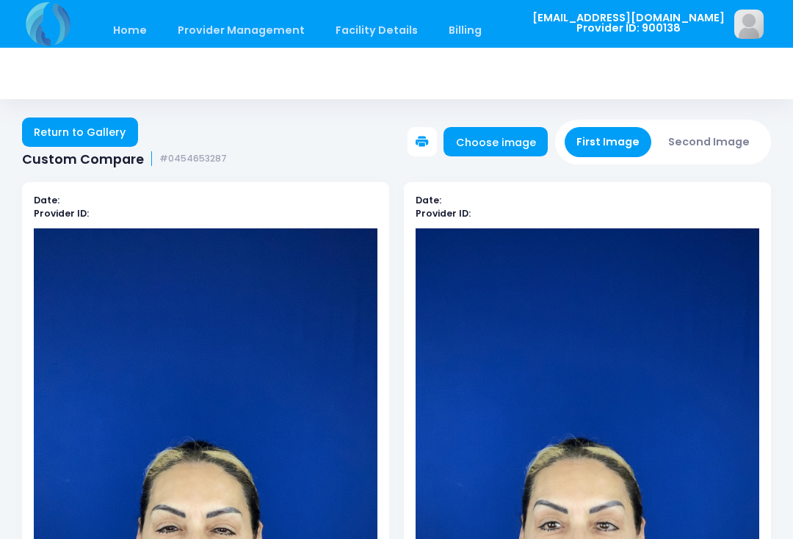
click at [610, 145] on button "First Image" at bounding box center [608, 142] width 87 height 30
click at [502, 141] on link "Choose image" at bounding box center [496, 141] width 104 height 29
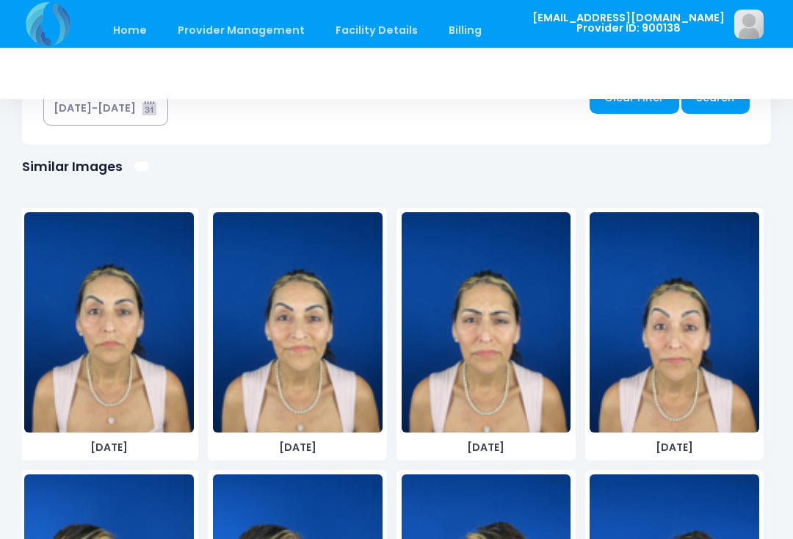
click at [494, 353] on img at bounding box center [487, 322] width 170 height 220
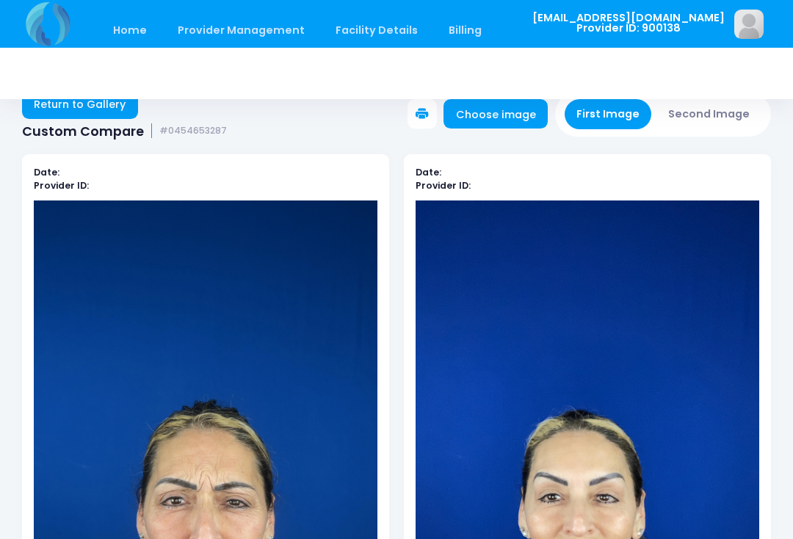
scroll to position [27, 0]
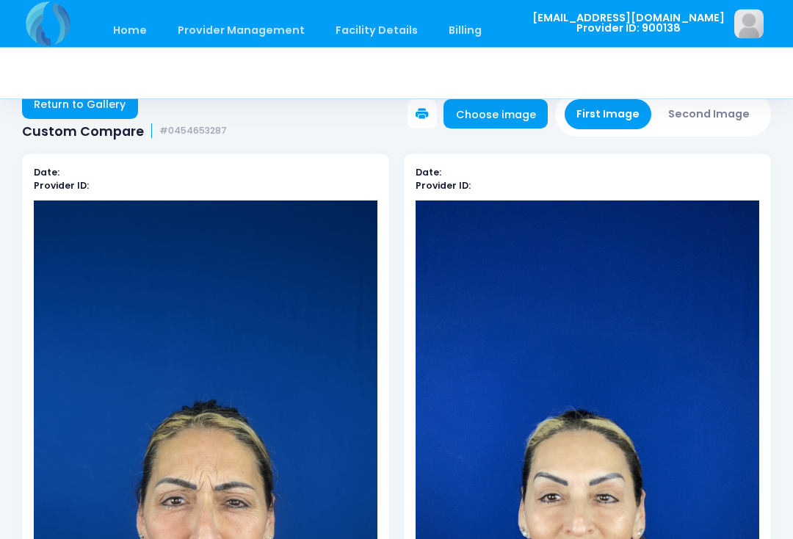
click at [719, 115] on button "Second Image" at bounding box center [710, 115] width 106 height 30
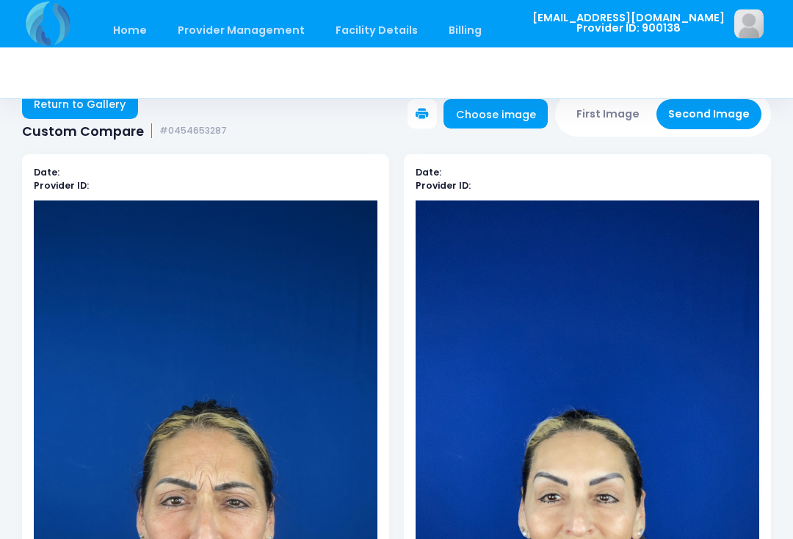
click at [519, 113] on link "Choose image" at bounding box center [496, 114] width 104 height 29
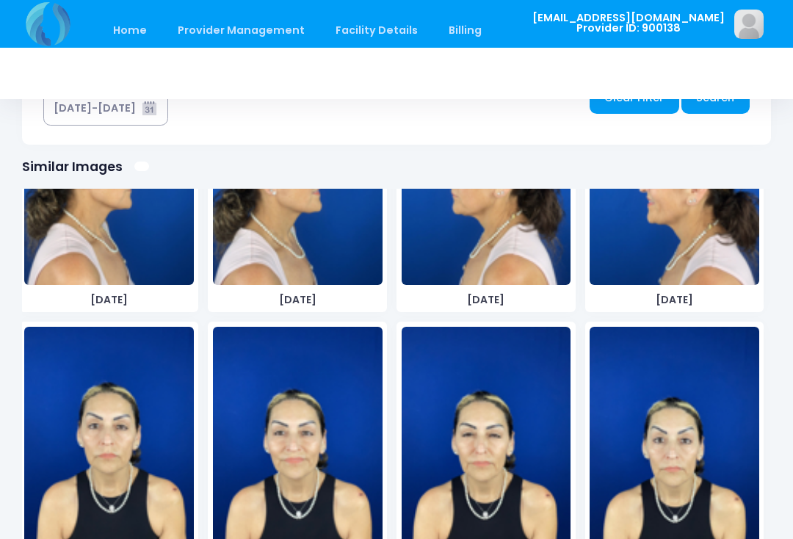
scroll to position [424, 0]
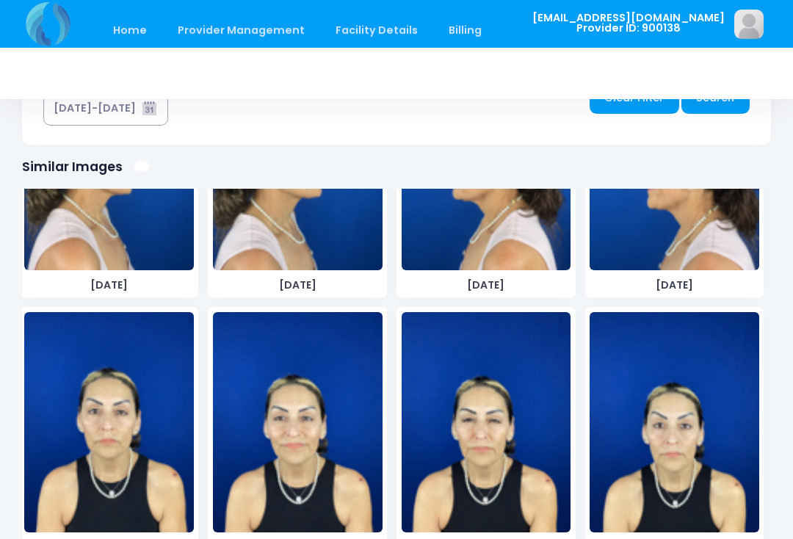
click at [483, 449] on img at bounding box center [487, 422] width 170 height 220
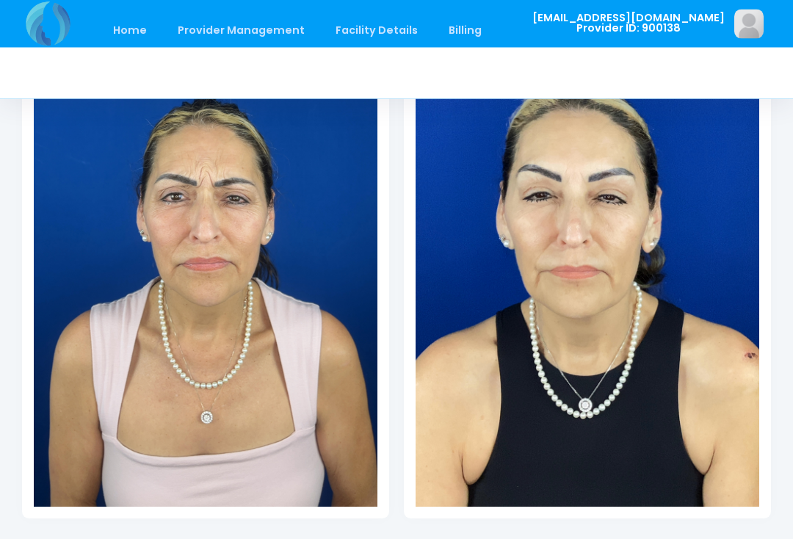
scroll to position [365, 0]
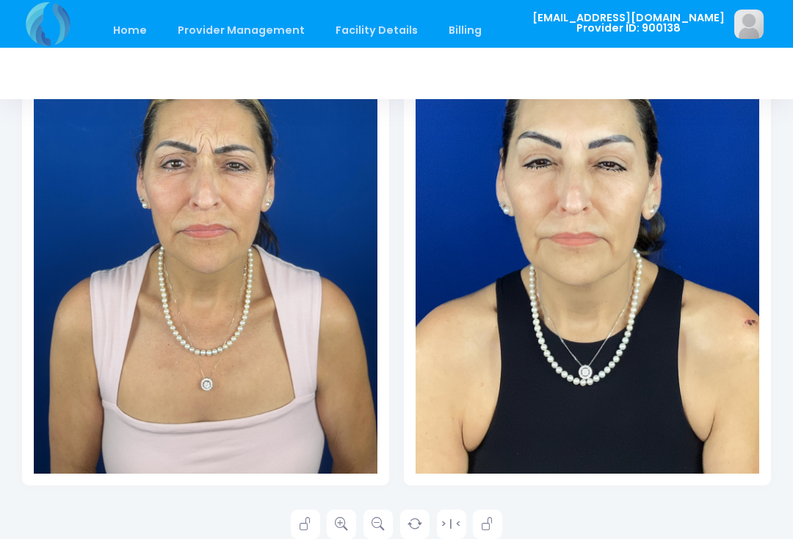
click at [340, 523] on icon at bounding box center [341, 524] width 13 height 13
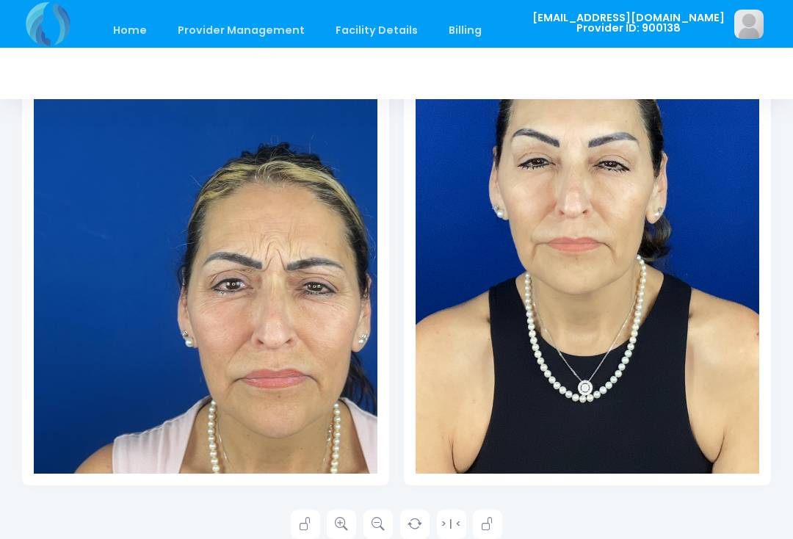
click at [348, 521] on icon at bounding box center [341, 524] width 13 height 13
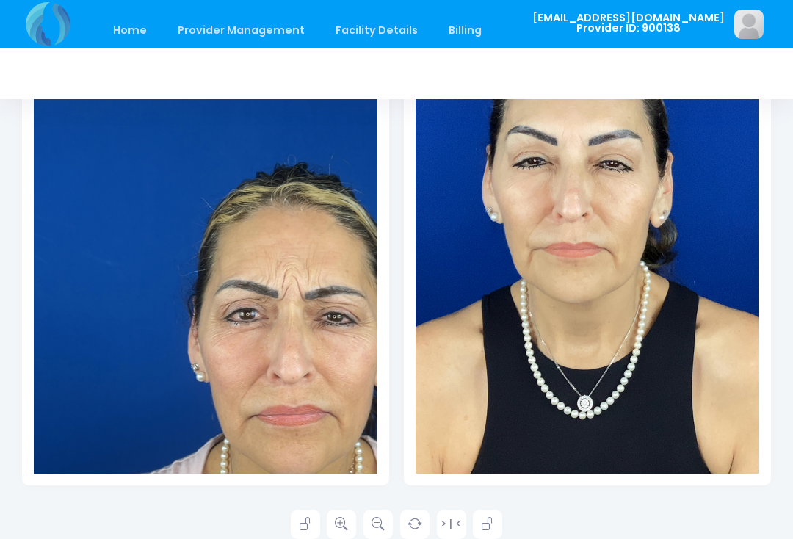
click at [353, 524] on link at bounding box center [341, 524] width 29 height 29
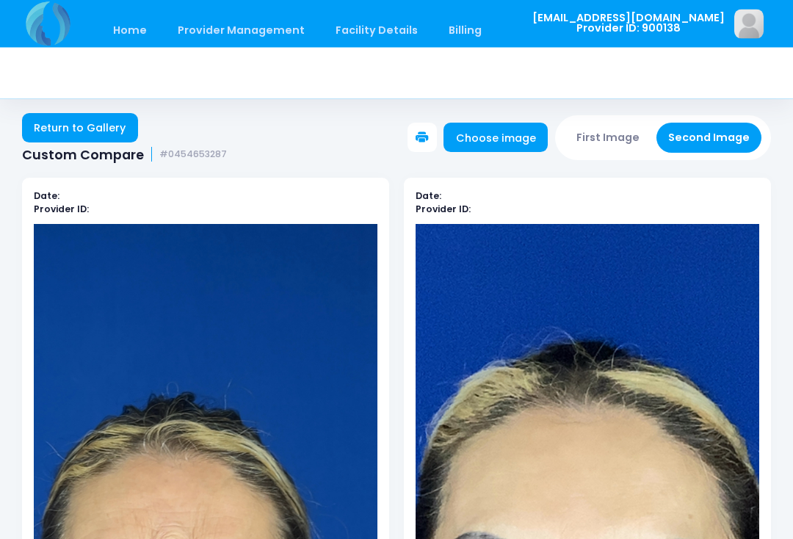
scroll to position [0, 0]
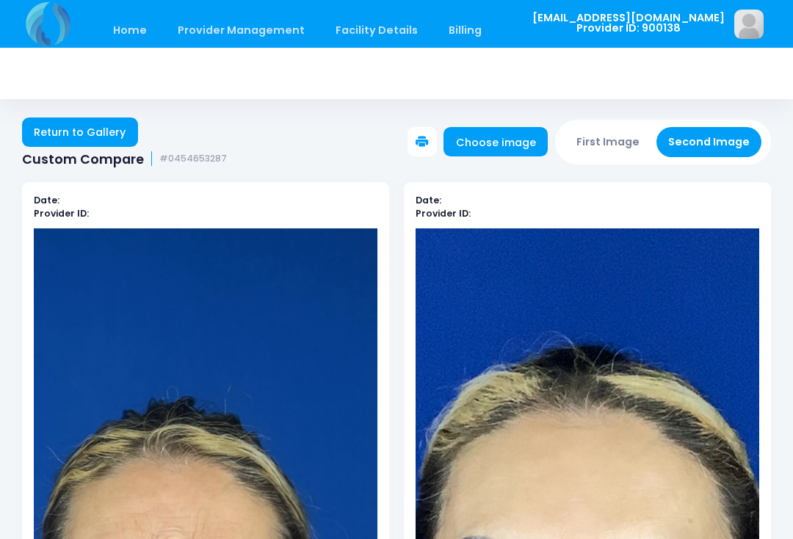
click at [606, 141] on button "First Image" at bounding box center [608, 142] width 87 height 30
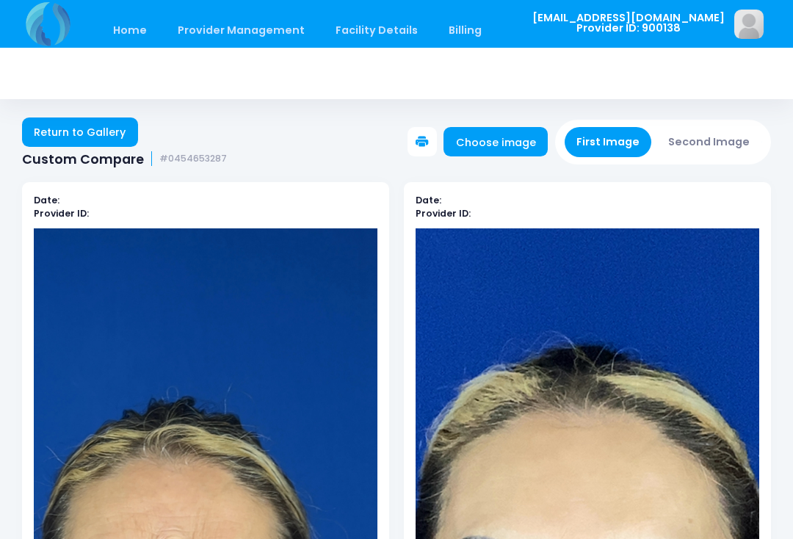
click at [517, 142] on link "Choose image" at bounding box center [496, 141] width 104 height 29
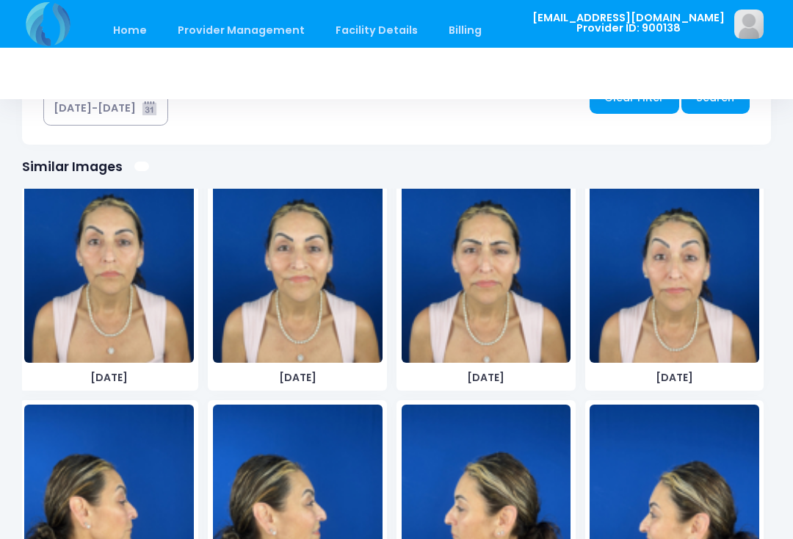
scroll to position [71, 0]
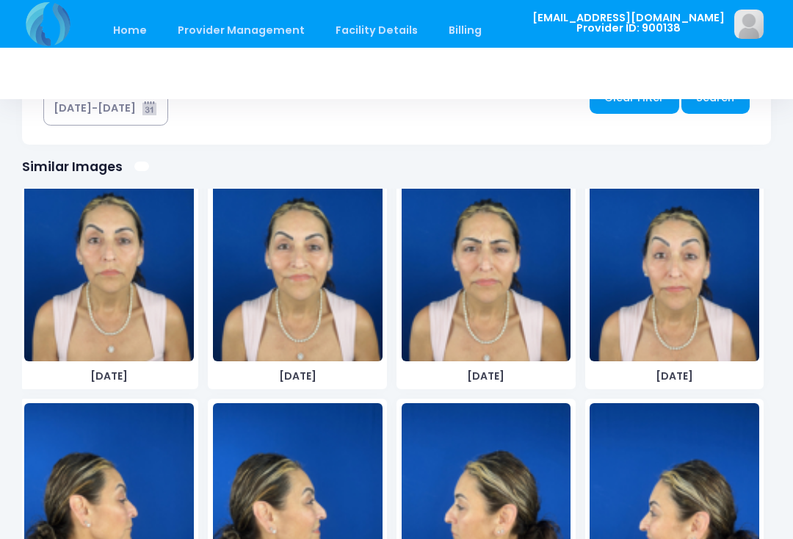
click at [679, 286] on img at bounding box center [675, 251] width 170 height 220
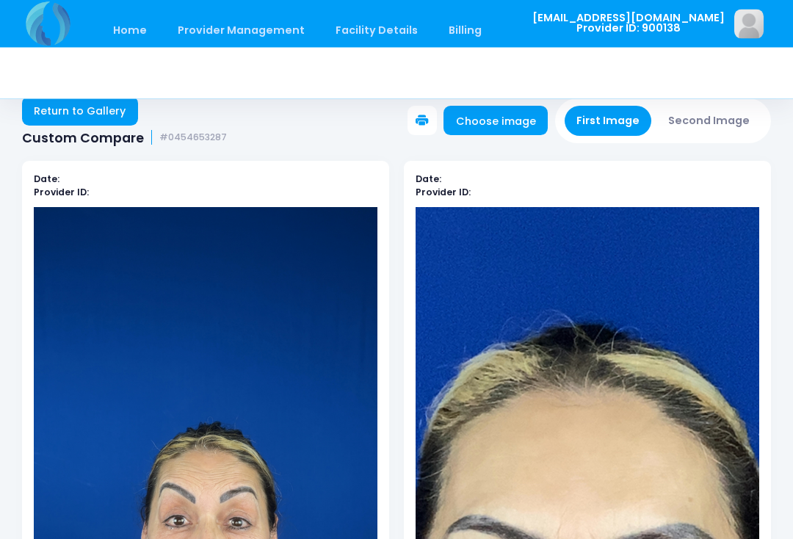
scroll to position [20, 0]
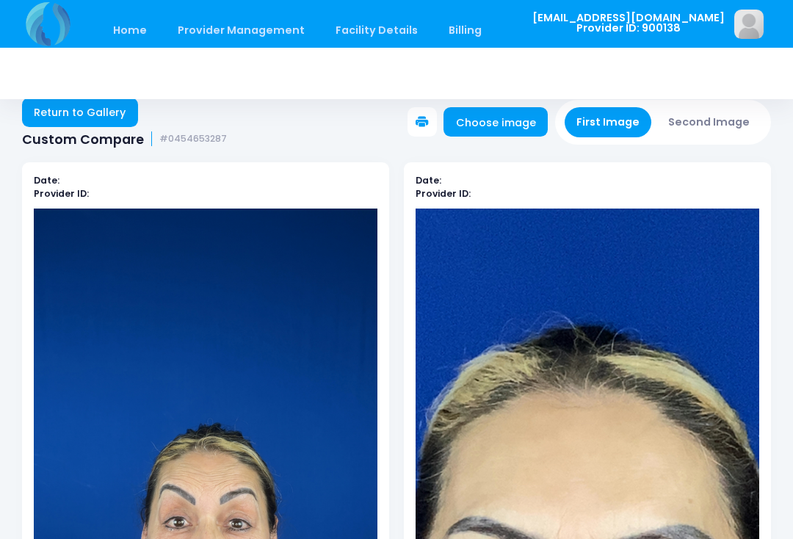
click at [729, 127] on button "Second Image" at bounding box center [710, 122] width 106 height 30
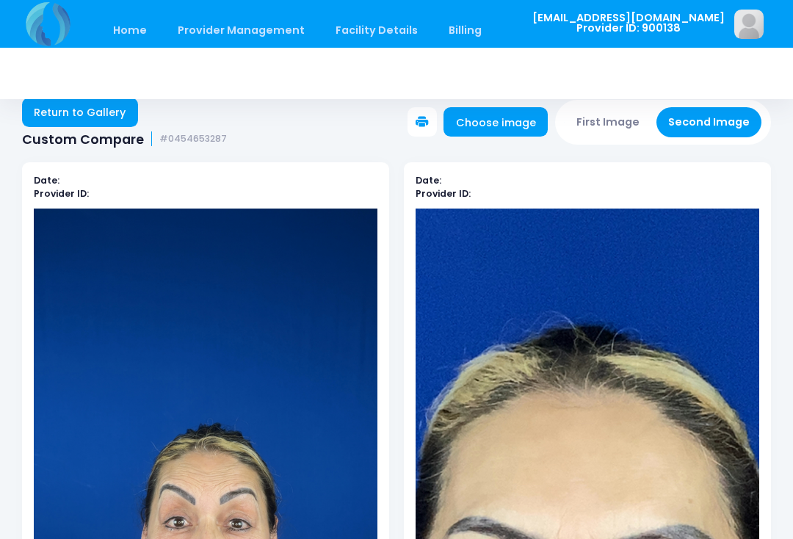
click at [502, 124] on link "Choose image" at bounding box center [496, 121] width 104 height 29
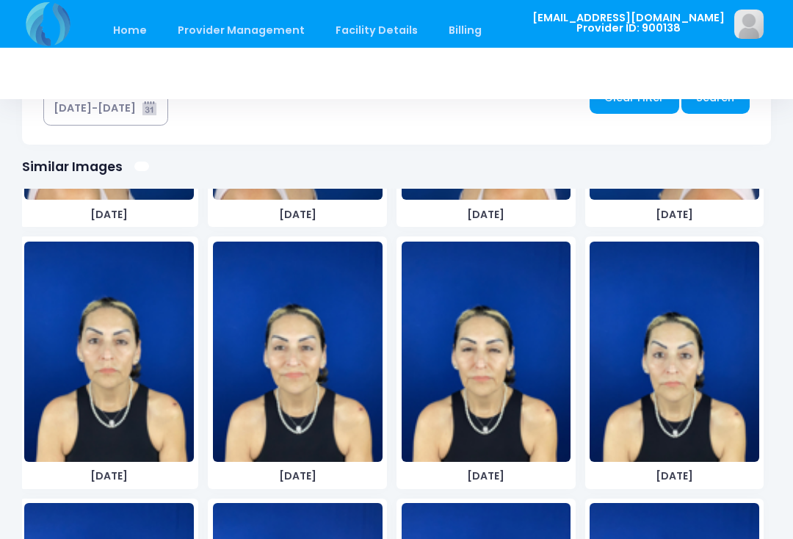
scroll to position [514, 0]
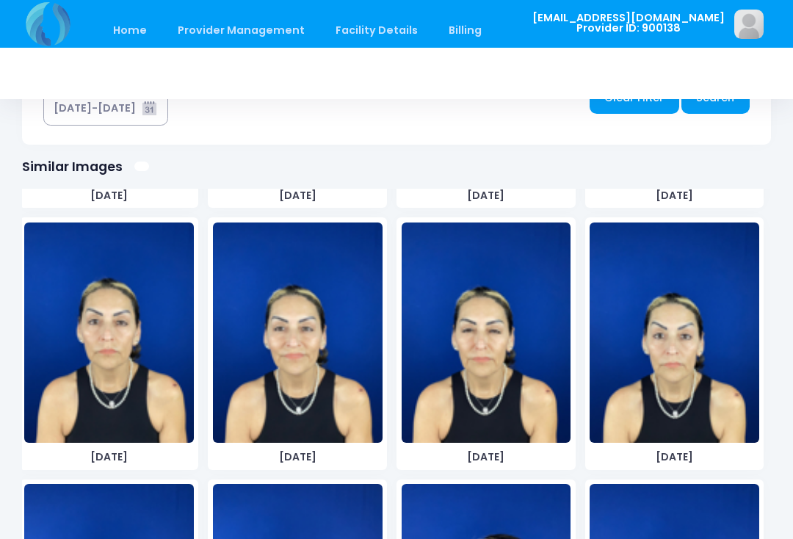
click at [693, 356] on img at bounding box center [675, 333] width 170 height 220
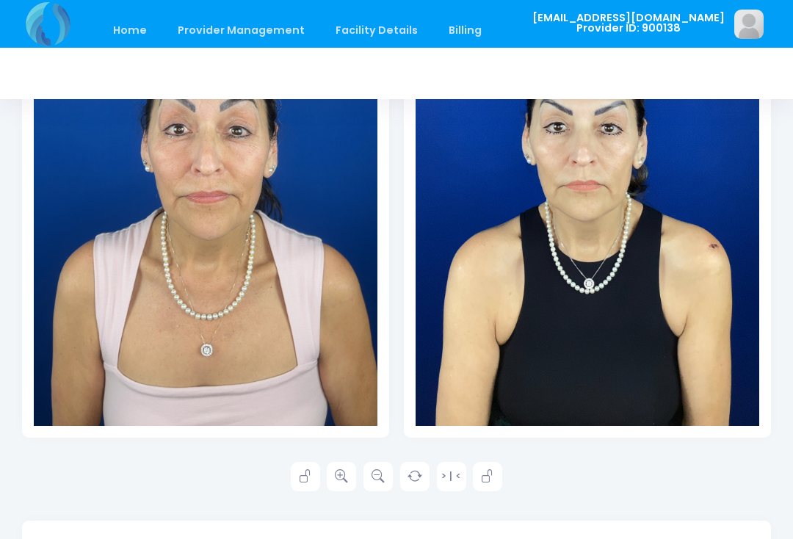
scroll to position [413, 0]
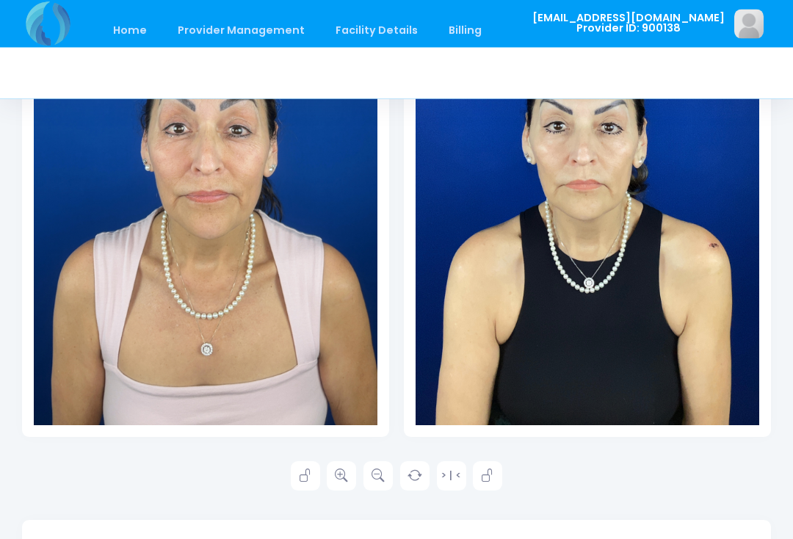
click at [348, 473] on icon at bounding box center [341, 476] width 13 height 13
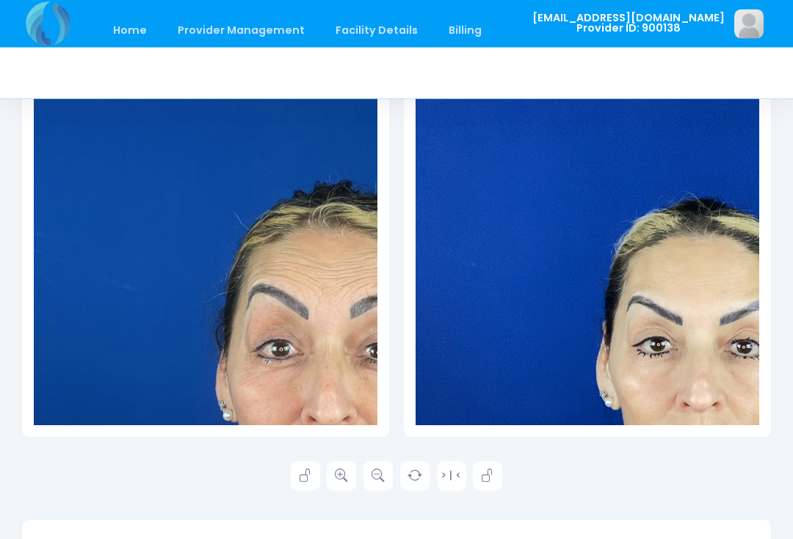
click at [342, 472] on icon at bounding box center [341, 476] width 13 height 13
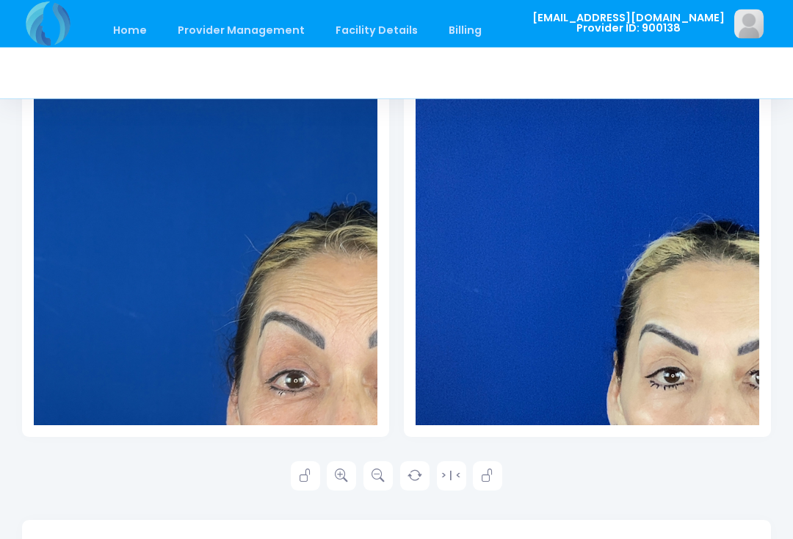
click at [348, 472] on icon at bounding box center [341, 476] width 13 height 13
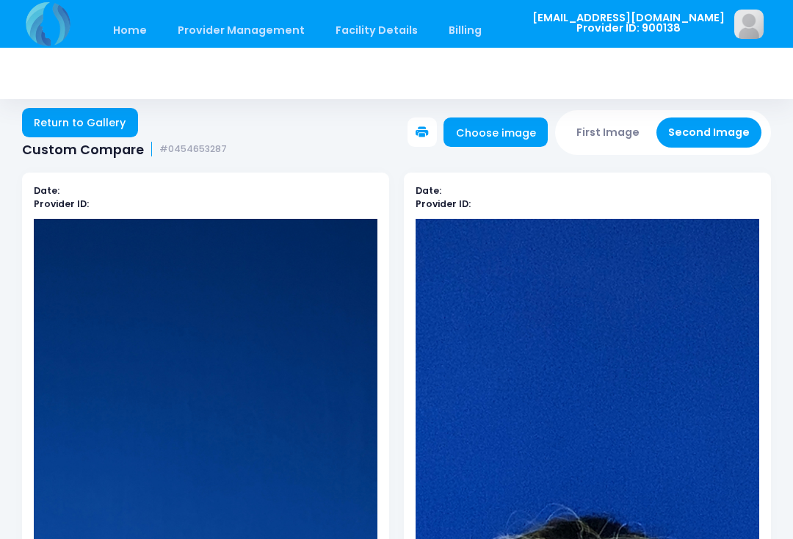
scroll to position [0, 0]
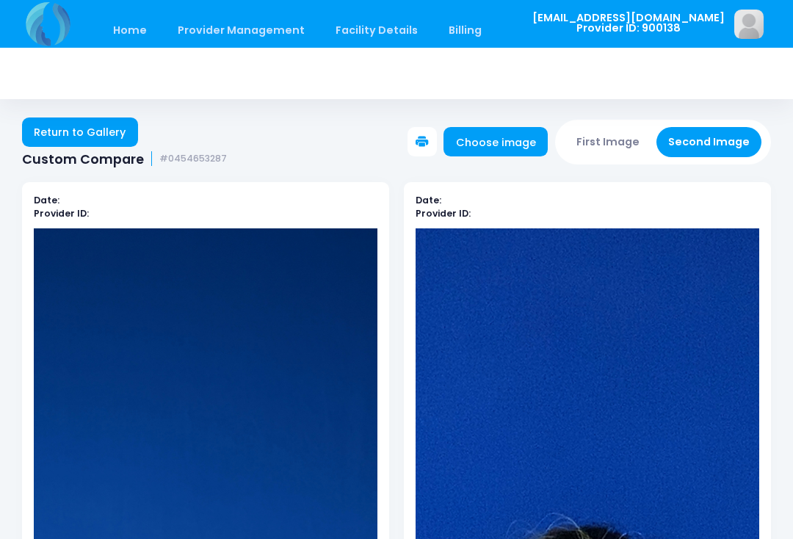
click at [604, 142] on button "First Image" at bounding box center [608, 142] width 87 height 30
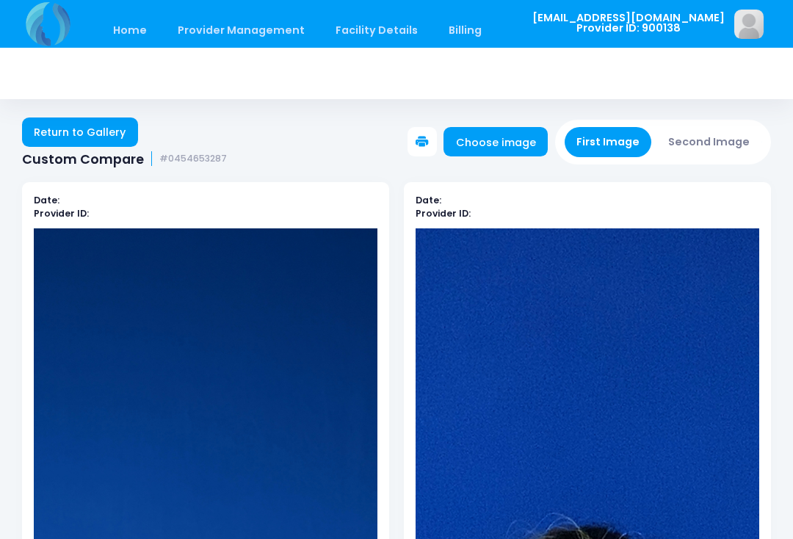
click at [507, 140] on link "Choose image" at bounding box center [496, 141] width 104 height 29
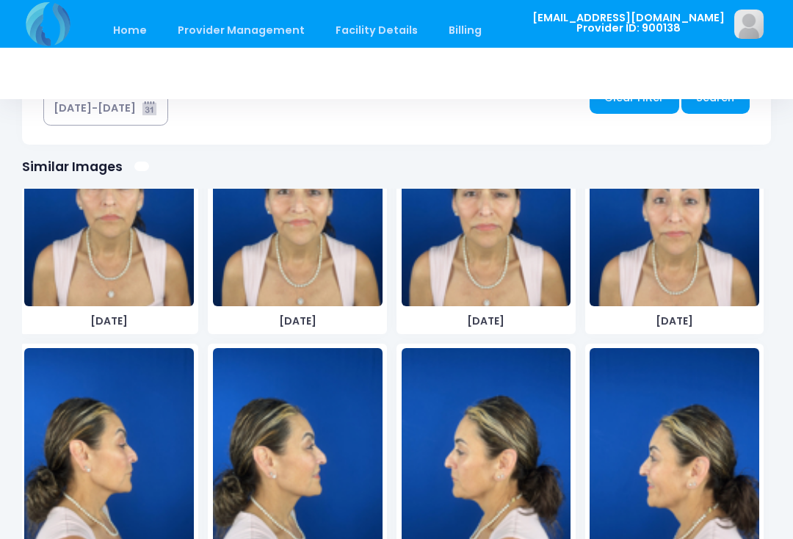
scroll to position [129, 0]
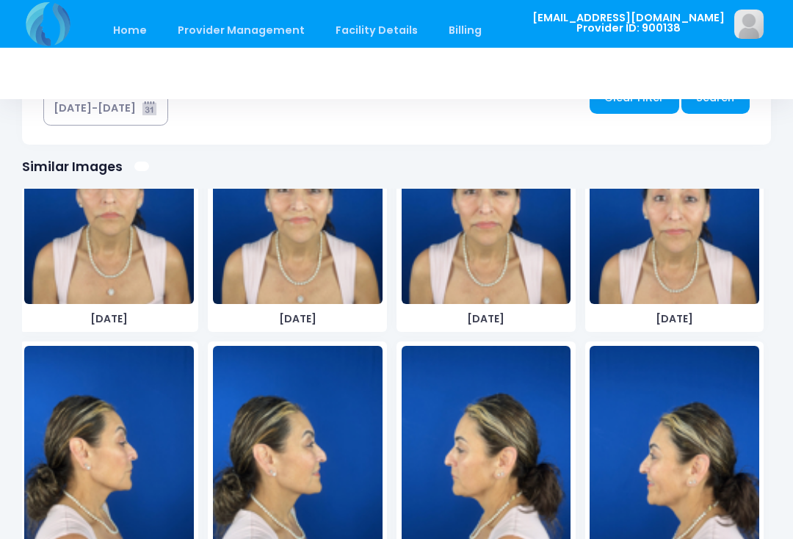
click at [314, 453] on img at bounding box center [298, 456] width 170 height 220
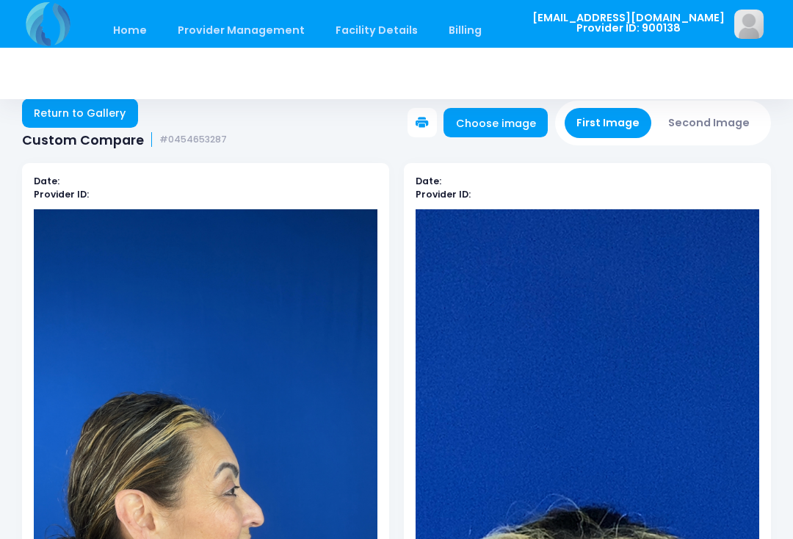
scroll to position [18, 0]
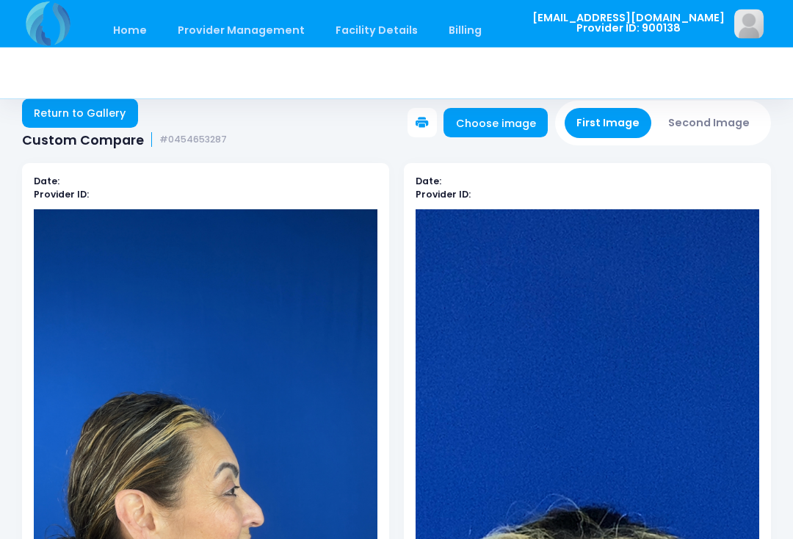
click at [728, 133] on button "Second Image" at bounding box center [710, 124] width 106 height 30
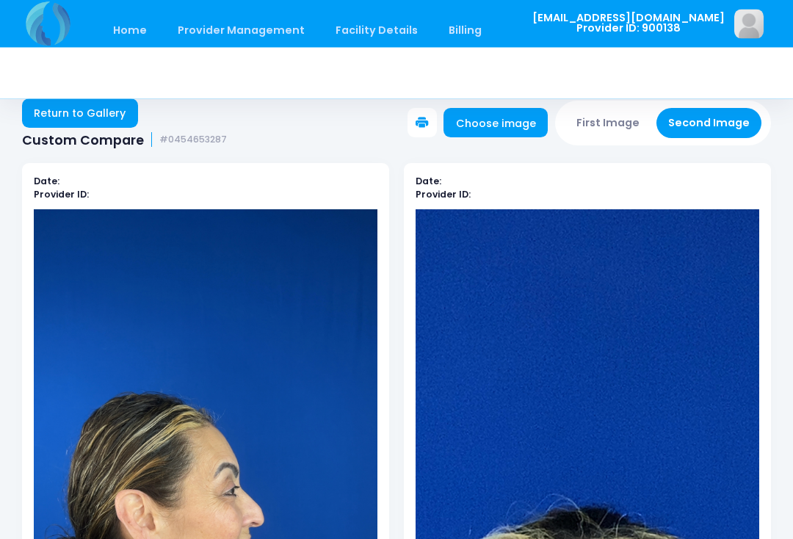
click at [516, 122] on link "Choose image" at bounding box center [496, 123] width 104 height 29
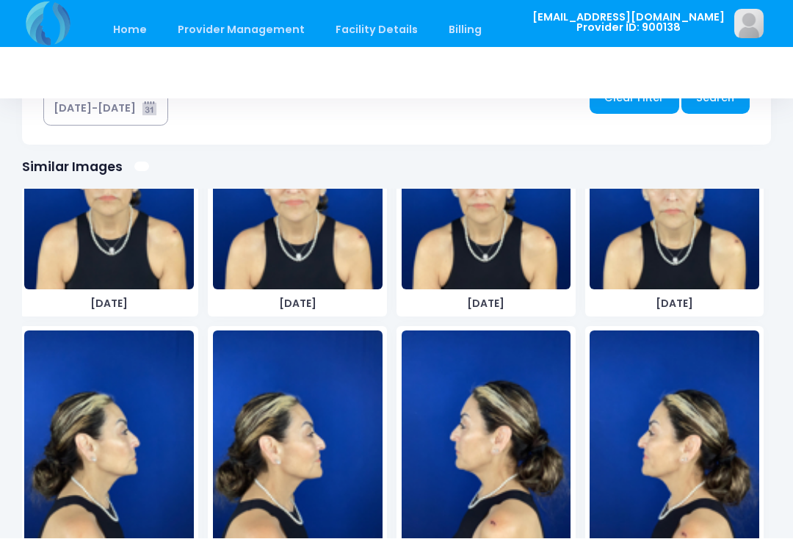
scroll to position [668, 0]
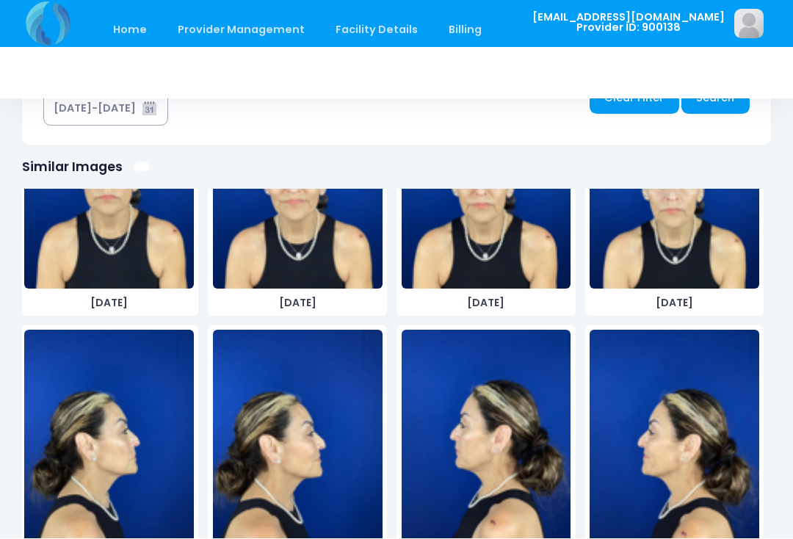
click at [311, 467] on img at bounding box center [298, 440] width 170 height 220
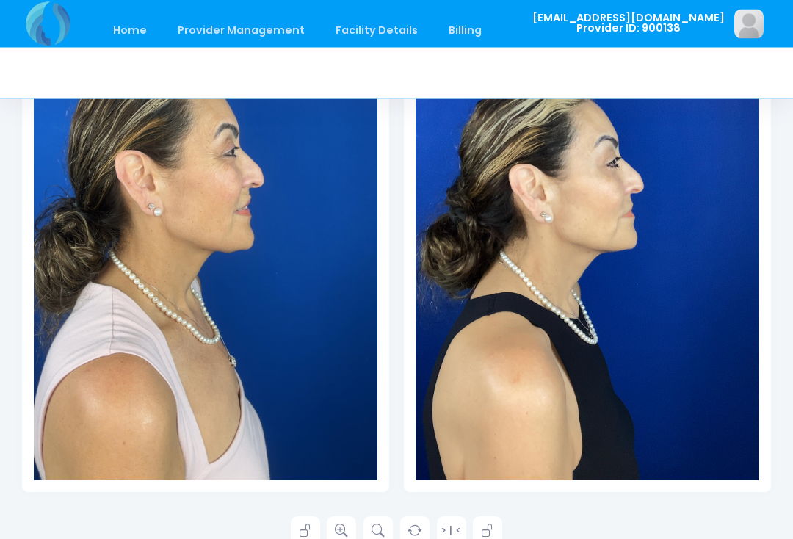
scroll to position [358, 0]
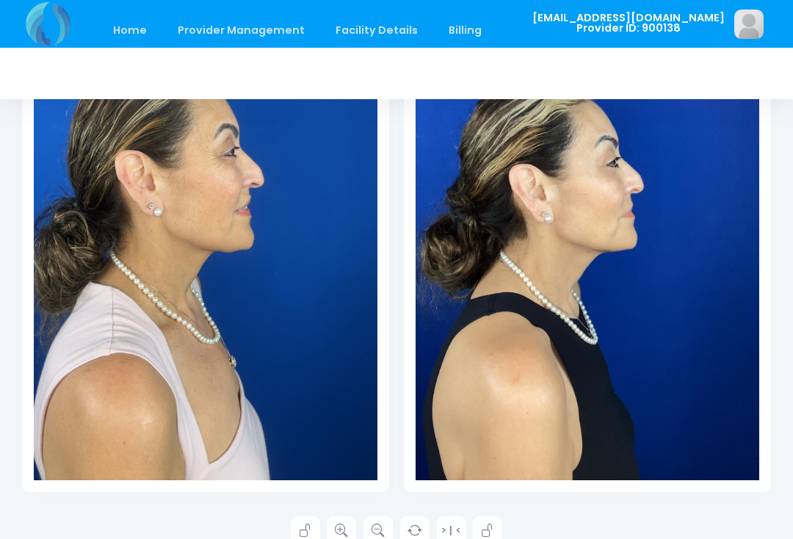
click at [341, 535] on icon at bounding box center [341, 530] width 13 height 13
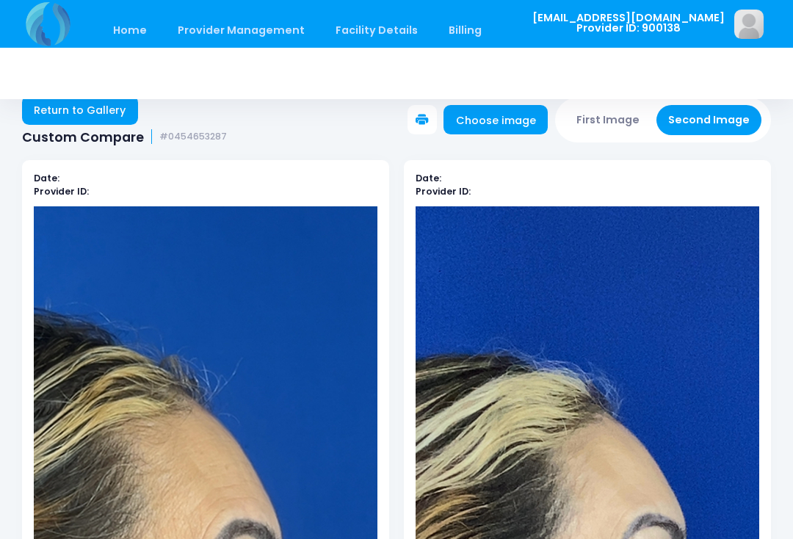
scroll to position [0, 0]
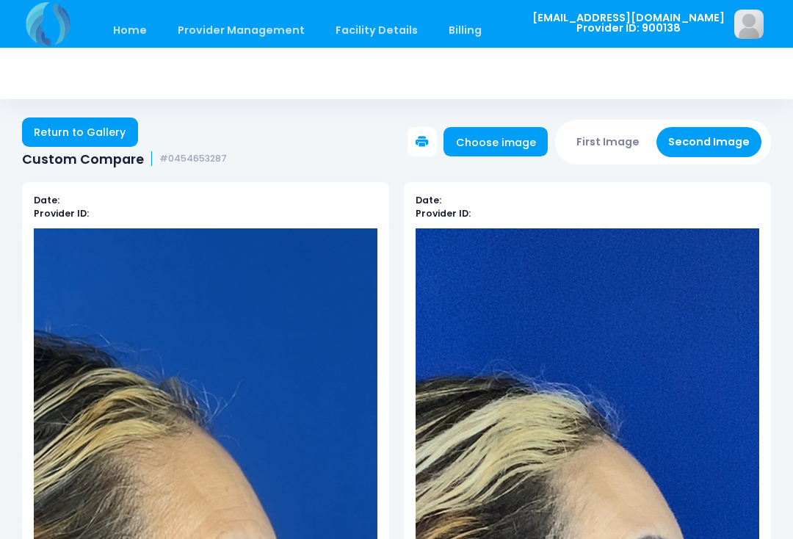
click at [620, 137] on button "First Image" at bounding box center [608, 142] width 87 height 30
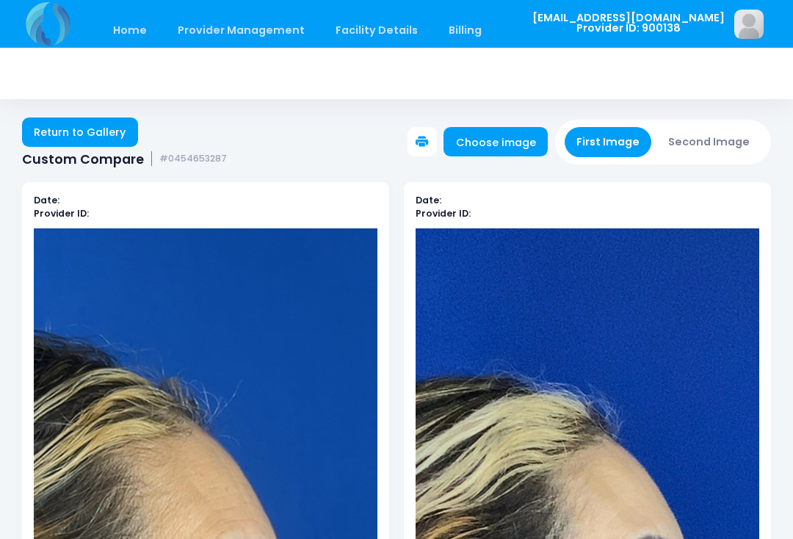
click at [510, 141] on link "Choose image" at bounding box center [496, 141] width 104 height 29
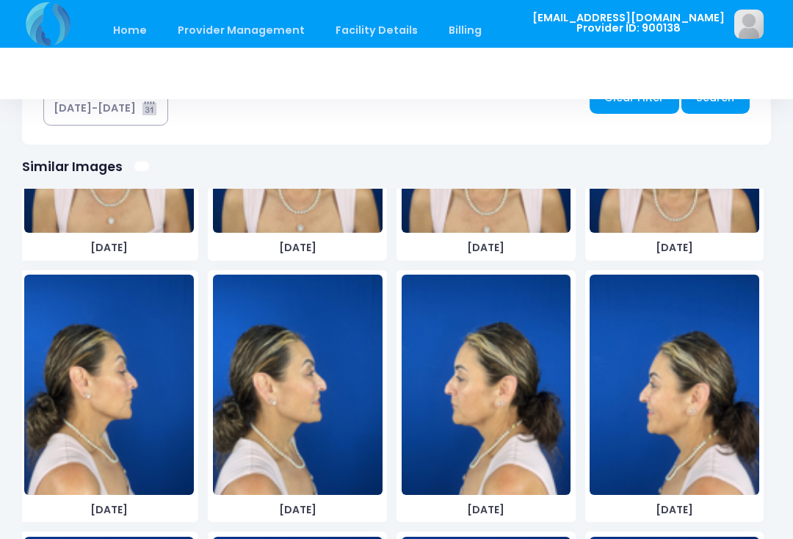
scroll to position [205, 0]
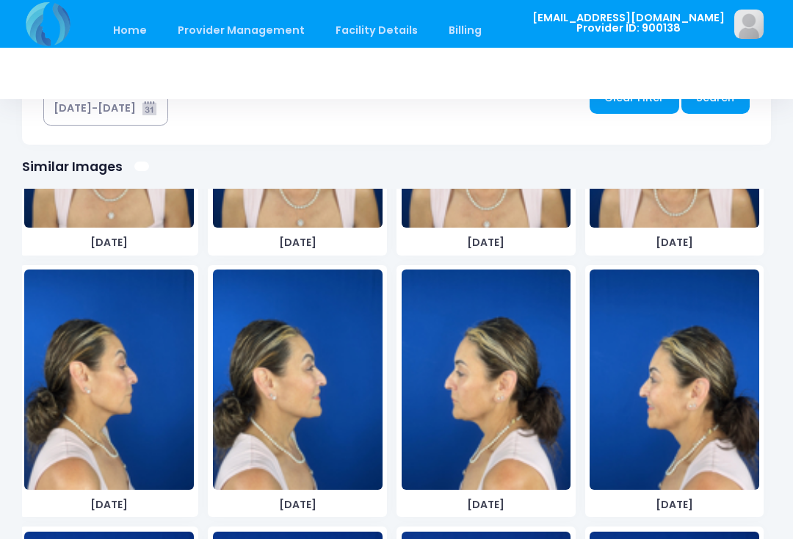
click at [687, 419] on img at bounding box center [675, 380] width 170 height 220
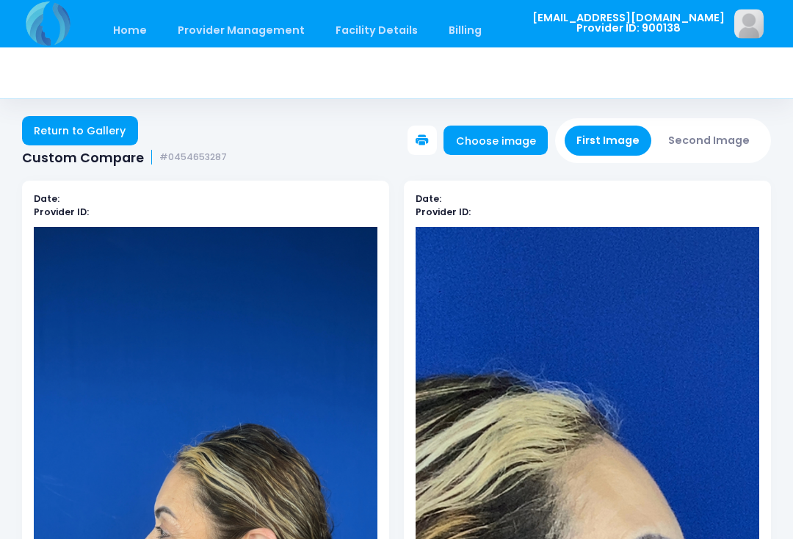
scroll to position [0, 0]
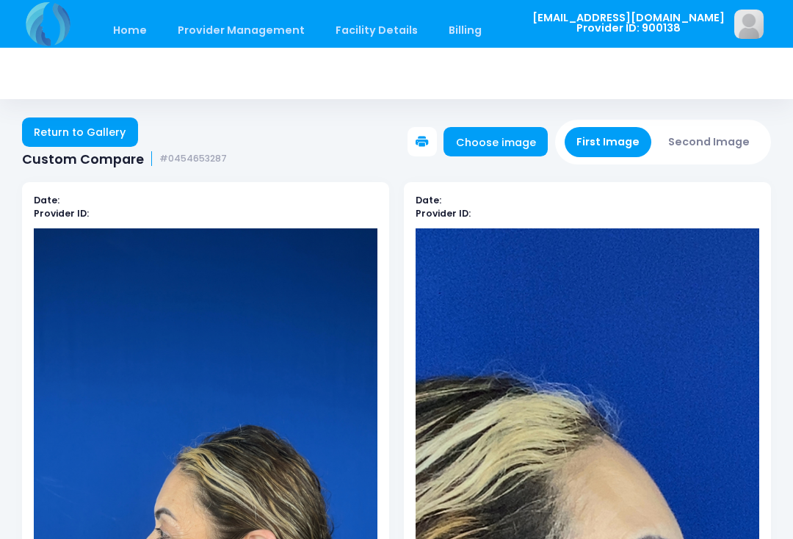
click at [711, 136] on button "Second Image" at bounding box center [710, 142] width 106 height 30
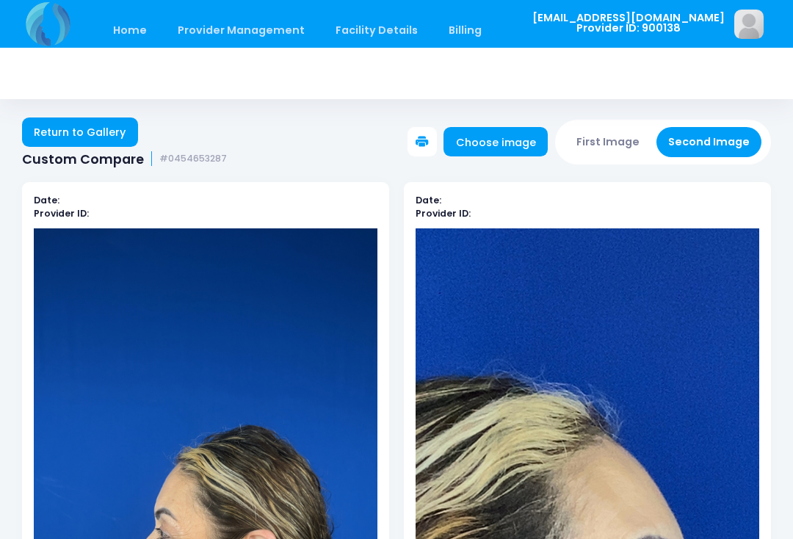
click at [530, 140] on link "Choose image" at bounding box center [496, 141] width 104 height 29
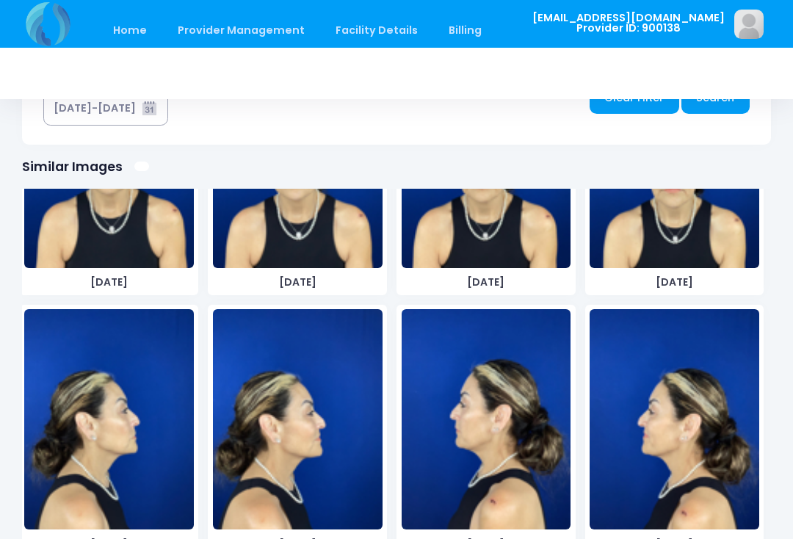
scroll to position [687, 0]
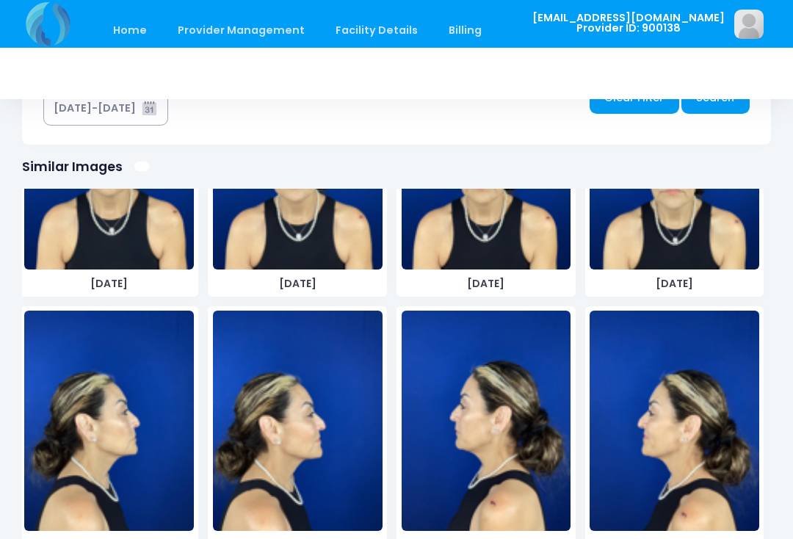
click at [695, 441] on img at bounding box center [675, 421] width 170 height 220
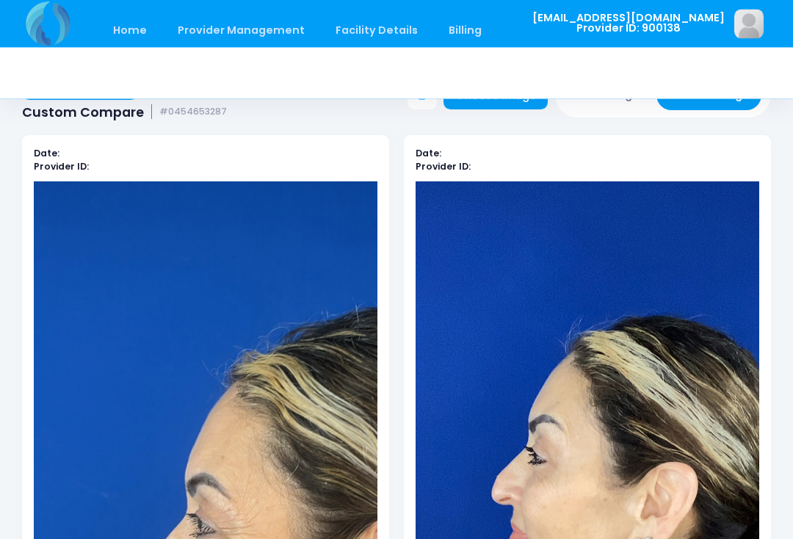
scroll to position [0, 0]
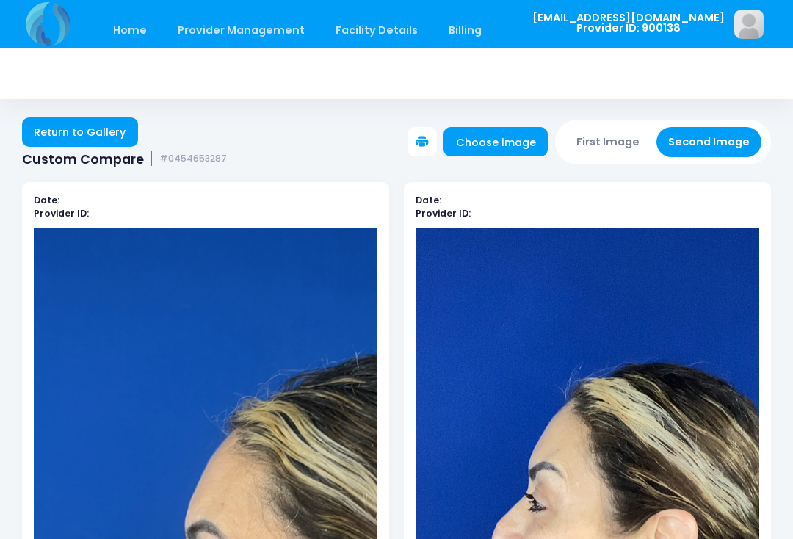
click at [623, 139] on button "First Image" at bounding box center [608, 142] width 87 height 30
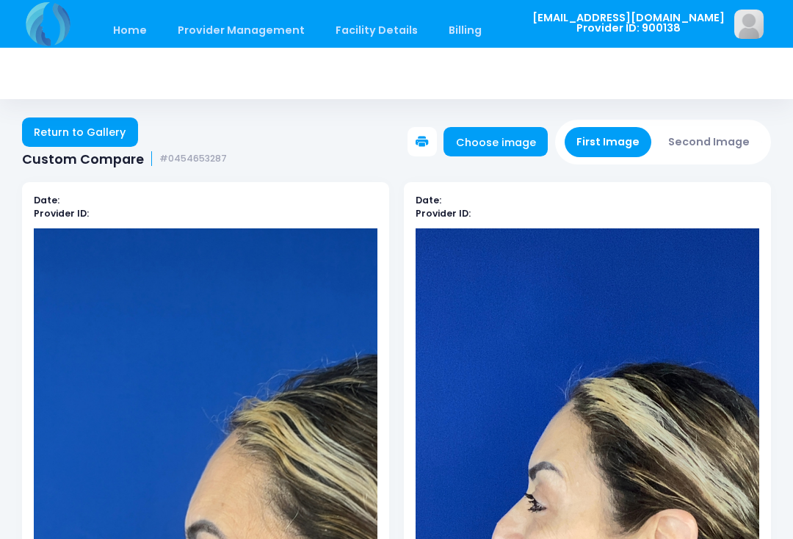
click at [504, 143] on link "Choose image" at bounding box center [496, 141] width 104 height 29
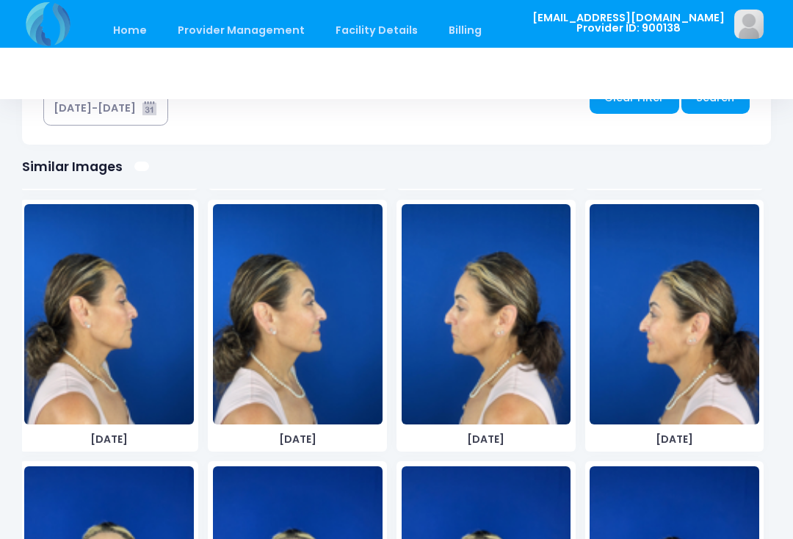
scroll to position [267, 0]
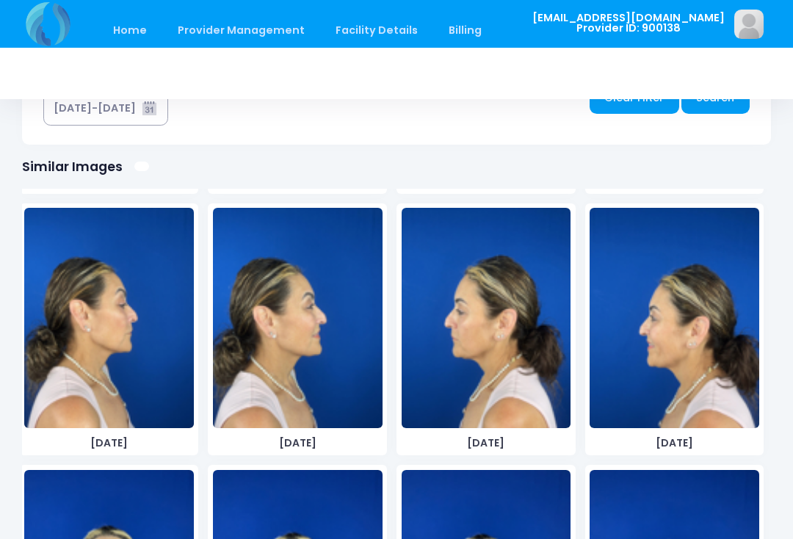
click at [517, 346] on img at bounding box center [487, 318] width 170 height 220
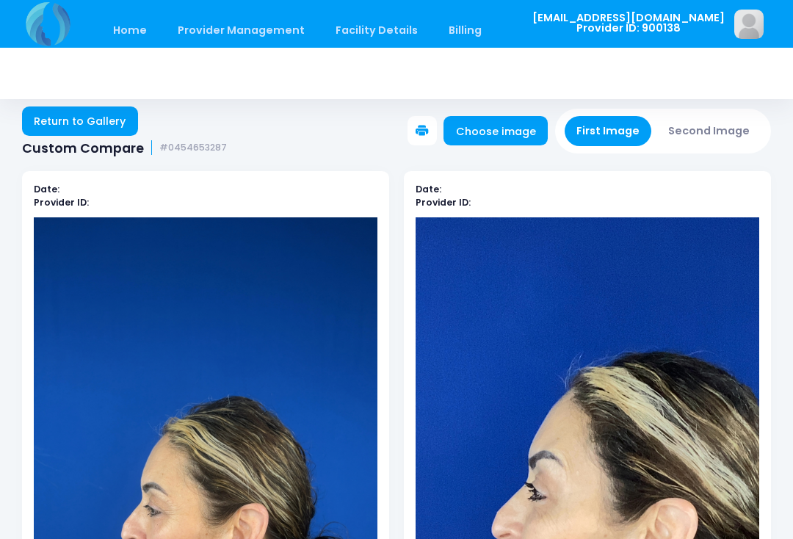
click at [727, 119] on button "Second Image" at bounding box center [710, 131] width 106 height 30
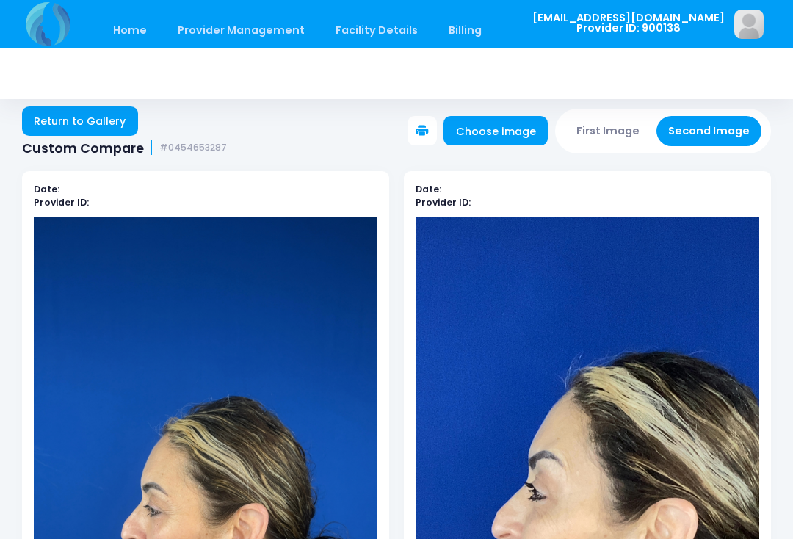
click at [533, 123] on link "Choose image" at bounding box center [496, 130] width 104 height 29
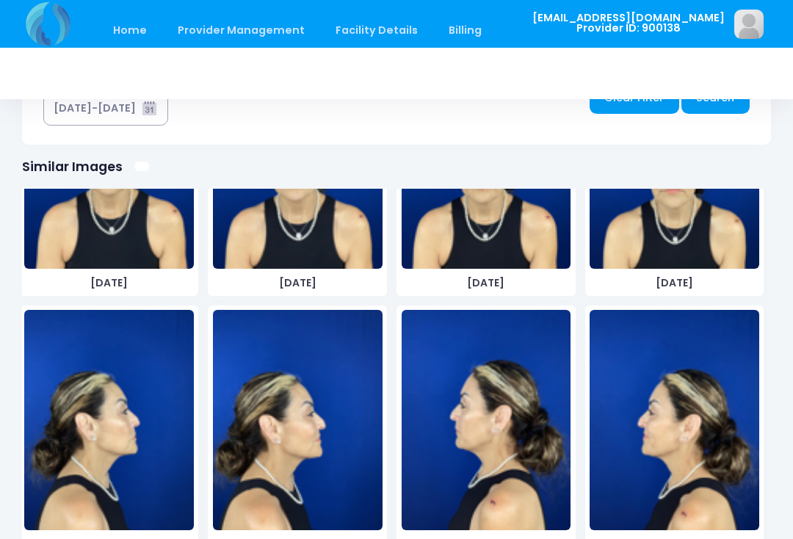
scroll to position [687, 0]
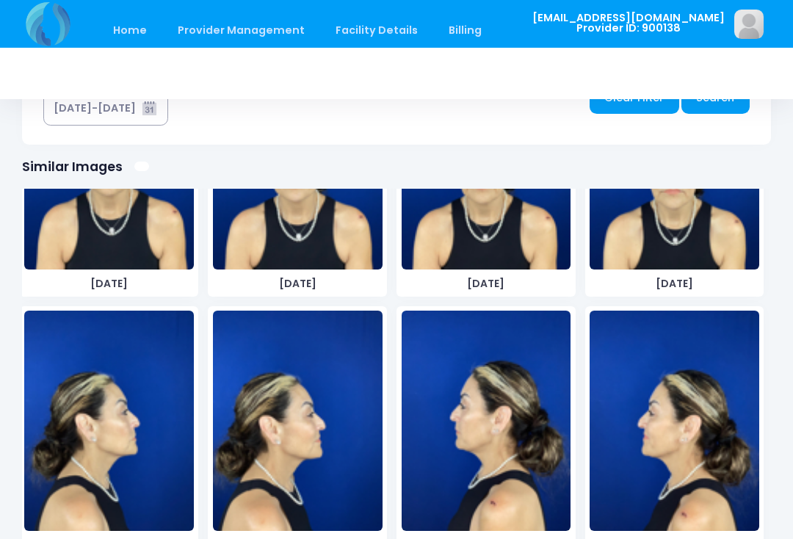
click at [513, 455] on img at bounding box center [487, 421] width 170 height 220
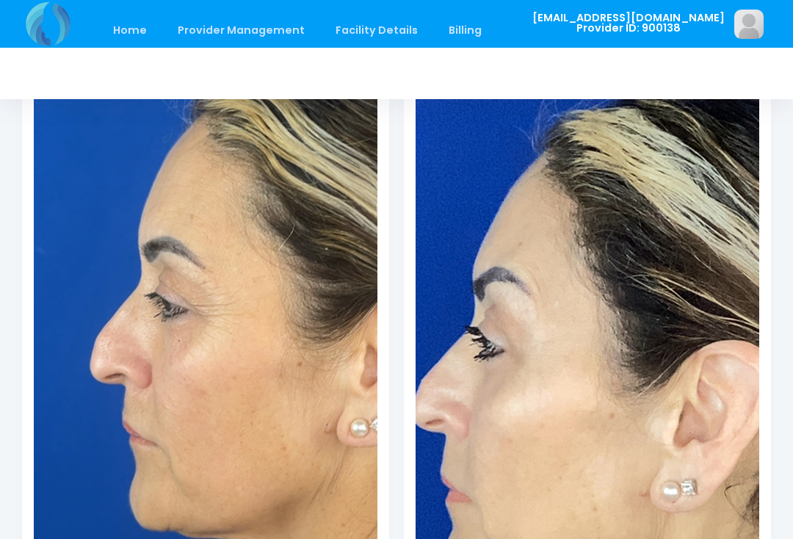
scroll to position [0, 0]
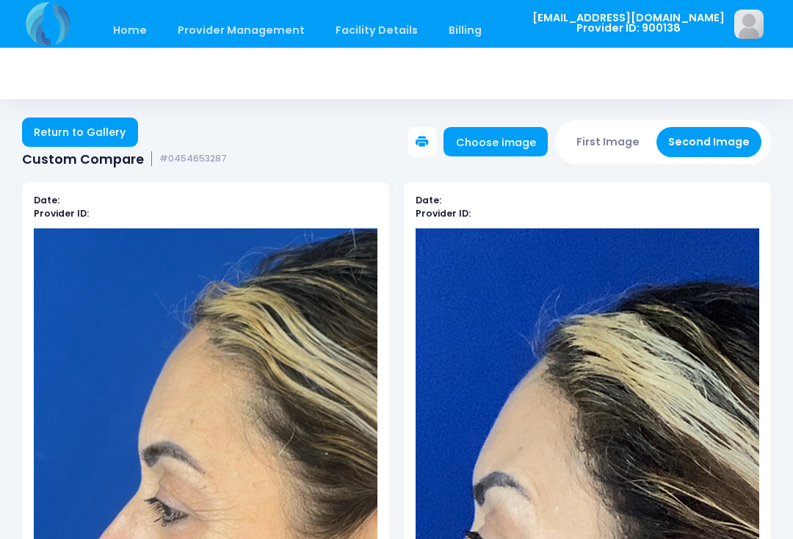
click at [615, 137] on button "First Image" at bounding box center [608, 142] width 87 height 30
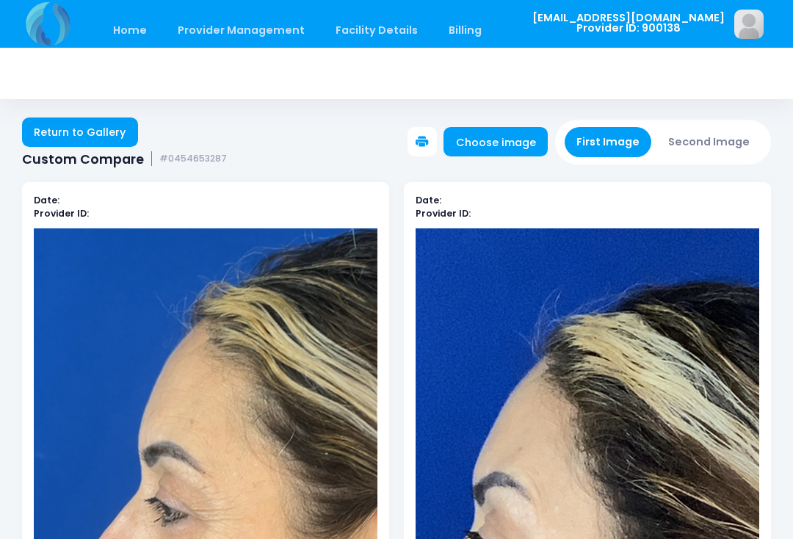
click at [529, 139] on link "Choose image" at bounding box center [496, 141] width 104 height 29
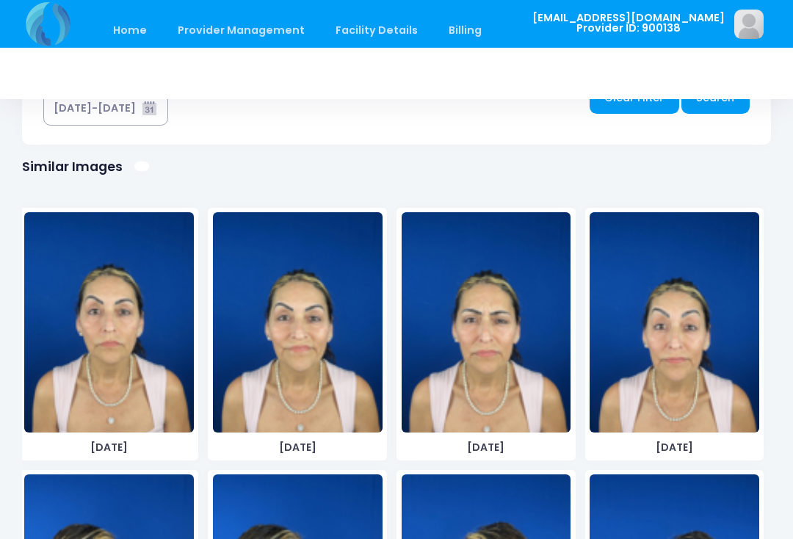
click at [320, 378] on img at bounding box center [298, 322] width 170 height 220
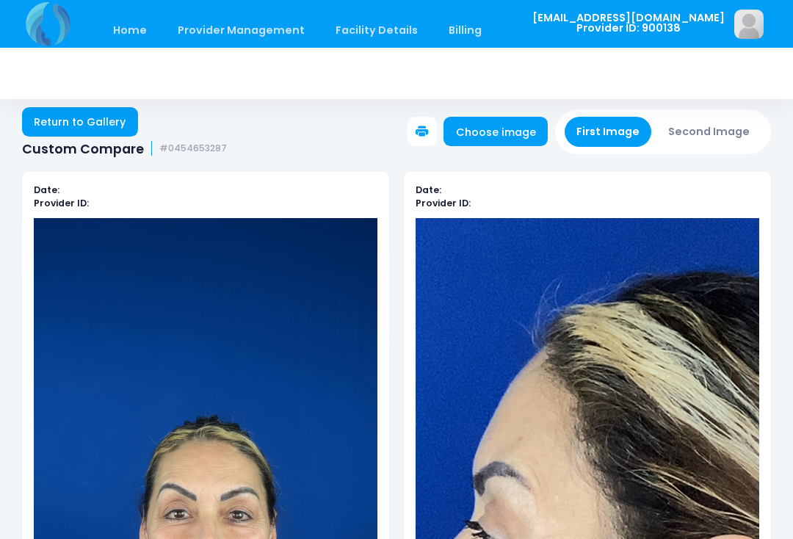
scroll to position [11, 0]
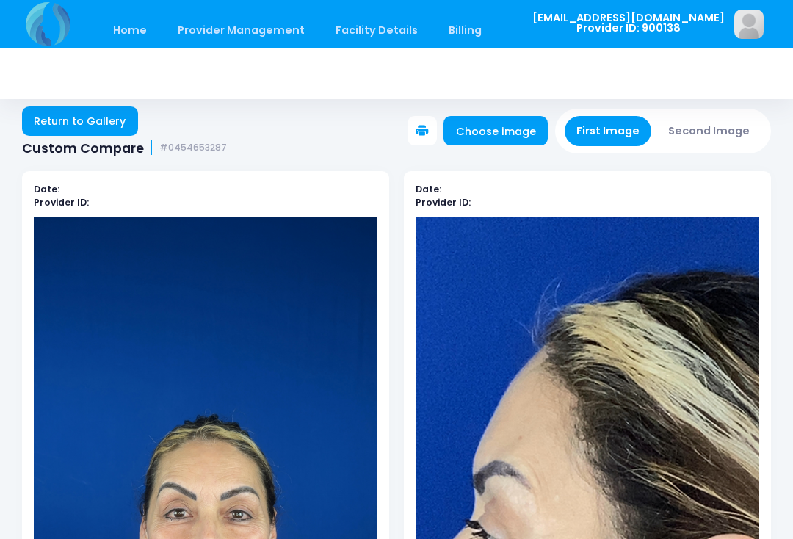
click at [723, 128] on button "Second Image" at bounding box center [710, 131] width 106 height 30
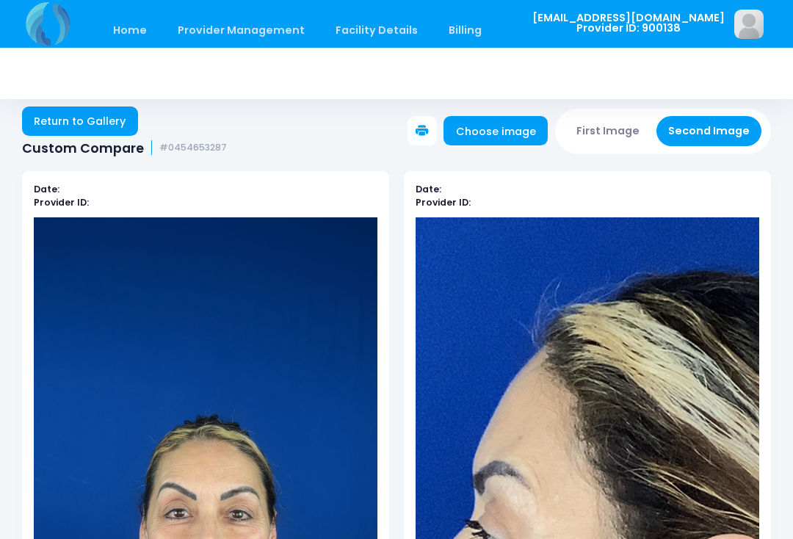
click at [518, 121] on link "Choose image" at bounding box center [496, 130] width 104 height 29
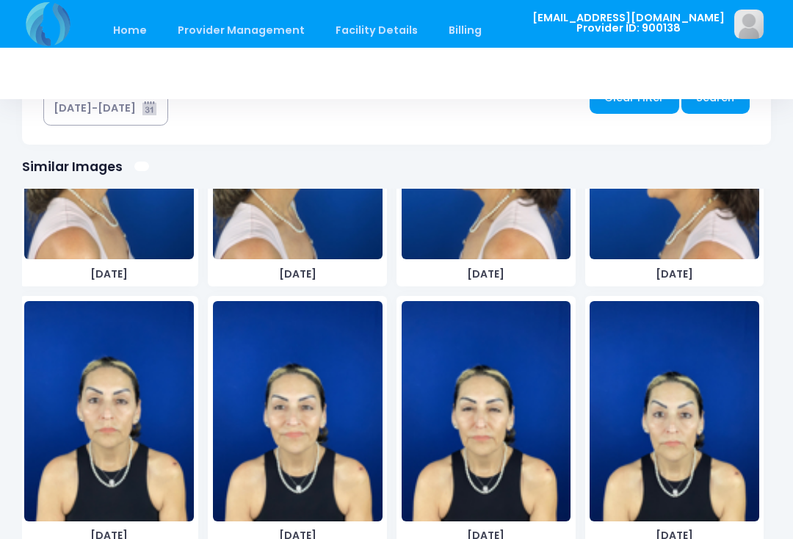
scroll to position [454, 0]
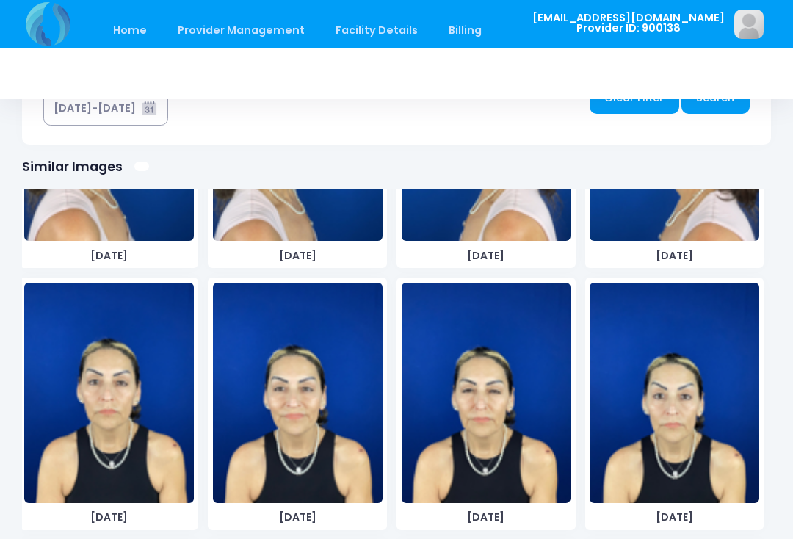
click at [339, 406] on img at bounding box center [298, 393] width 170 height 220
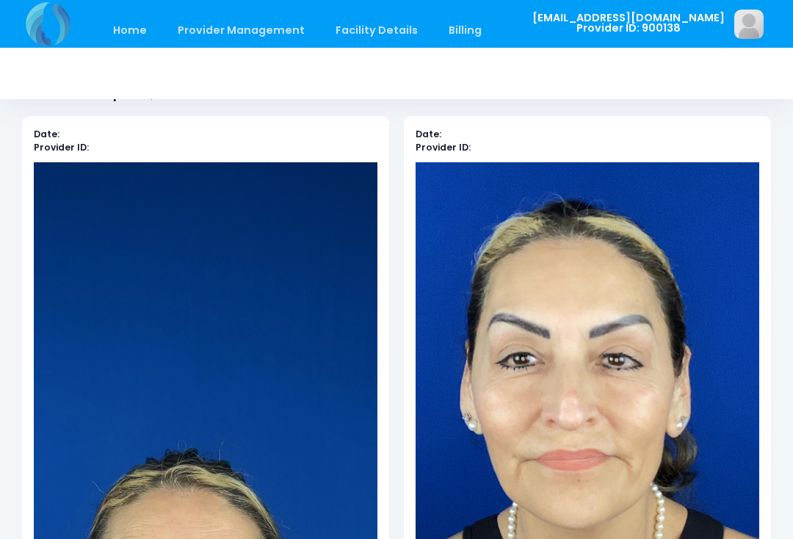
scroll to position [0, 0]
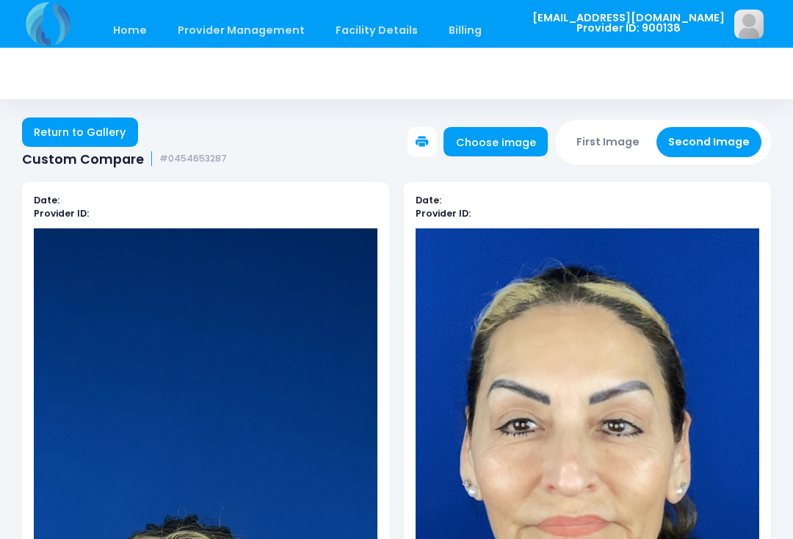
click at [612, 135] on button "First Image" at bounding box center [608, 142] width 87 height 30
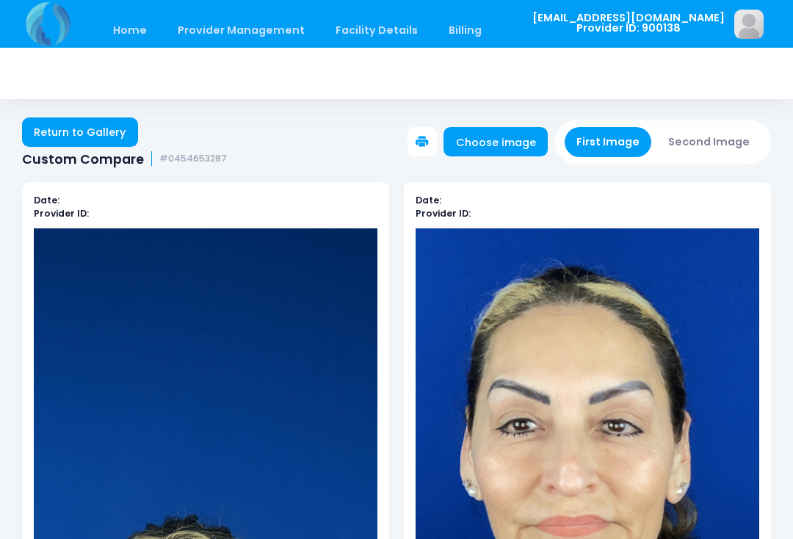
click at [507, 135] on link "Choose image" at bounding box center [496, 141] width 104 height 29
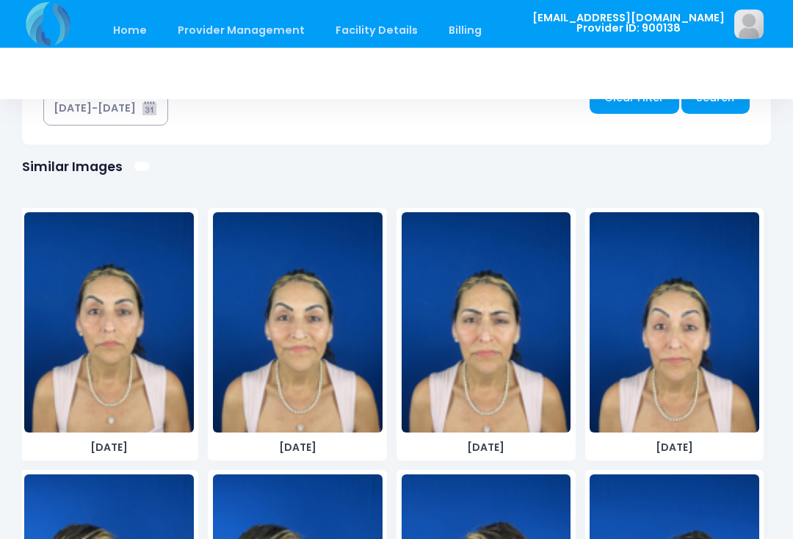
click at [148, 378] on img at bounding box center [109, 322] width 170 height 220
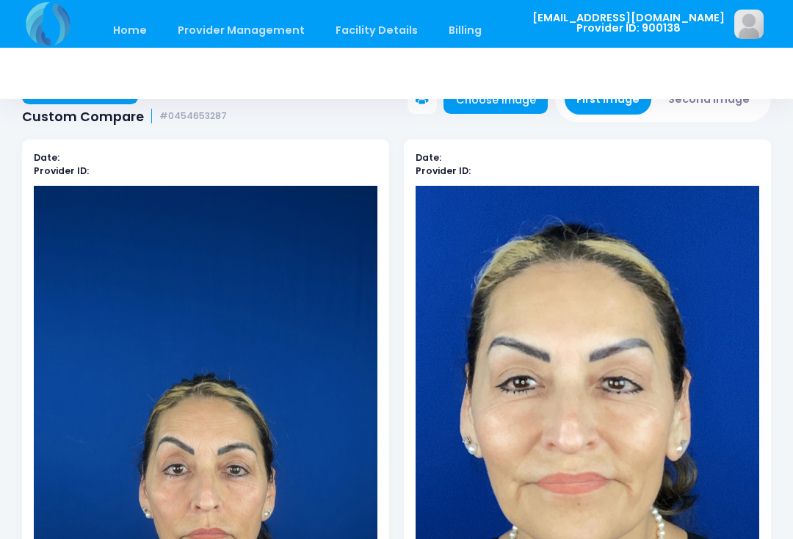
scroll to position [40, 0]
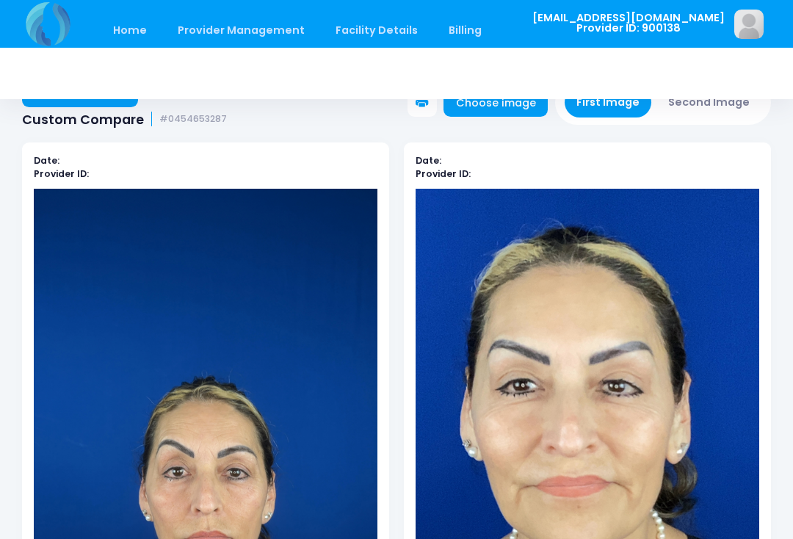
click at [720, 104] on button "Second Image" at bounding box center [710, 102] width 106 height 30
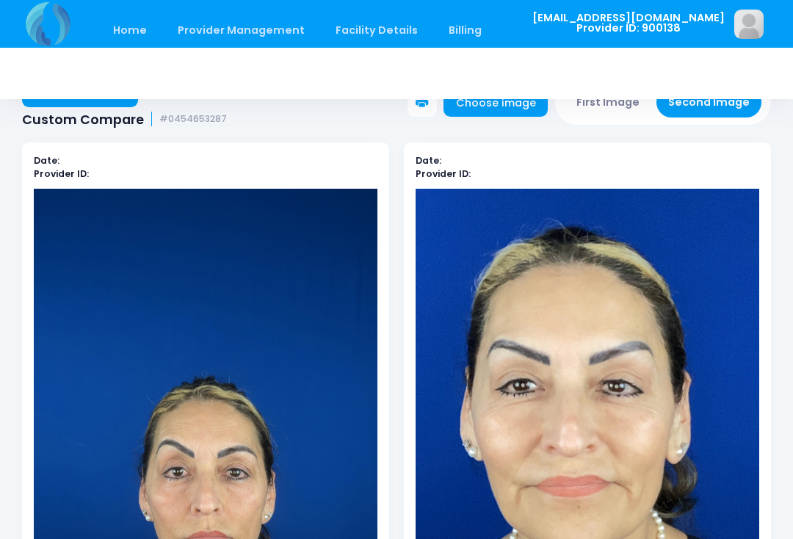
click at [510, 109] on link "Choose image" at bounding box center [496, 101] width 104 height 29
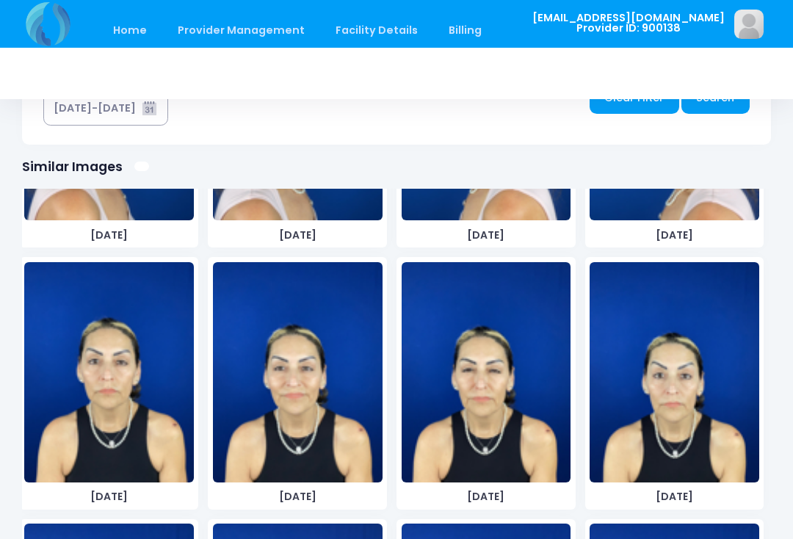
scroll to position [480, 0]
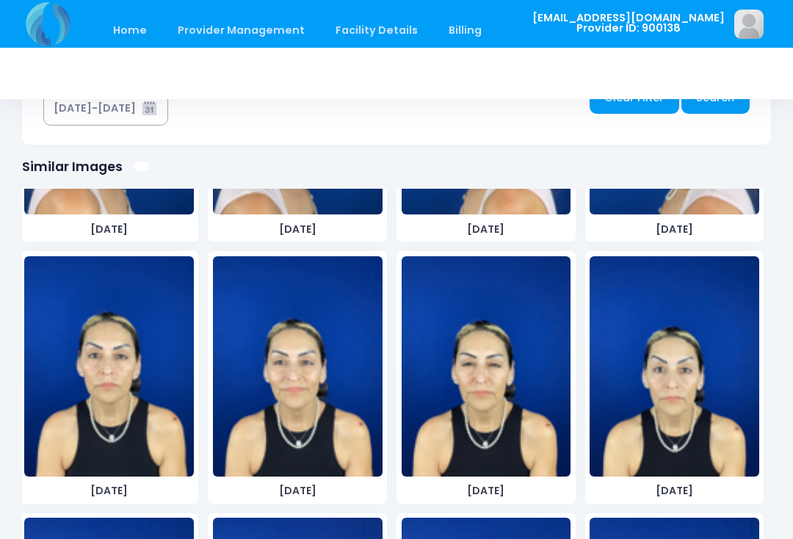
click at [151, 421] on img at bounding box center [109, 366] width 170 height 220
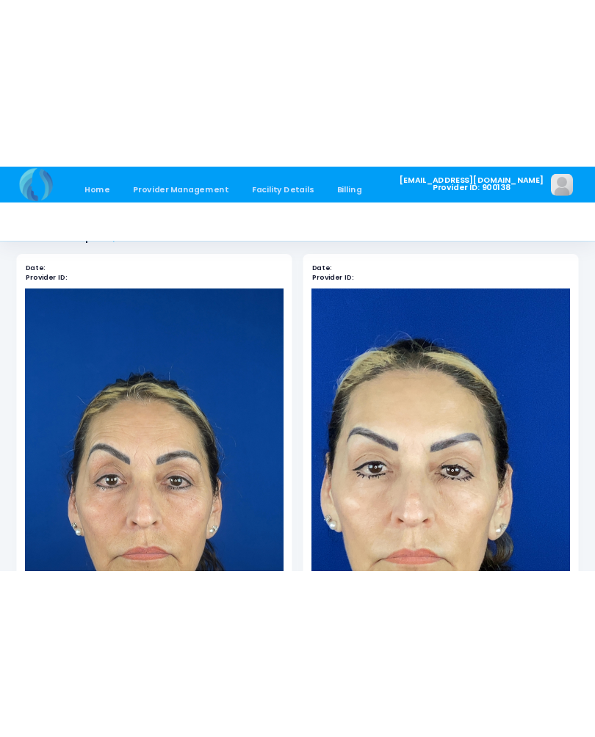
scroll to position [452, 0]
